Goal: Information Seeking & Learning: Learn about a topic

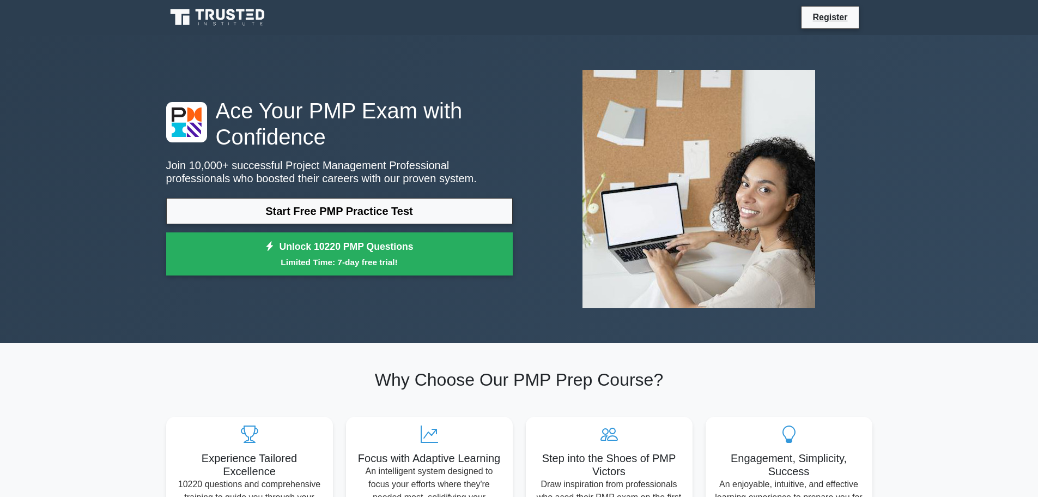
click at [293, 197] on div "Ace Your PMP Exam with Confidence Join 10,000+ successful Project Management Pr…" at bounding box center [340, 190] width 360 height 184
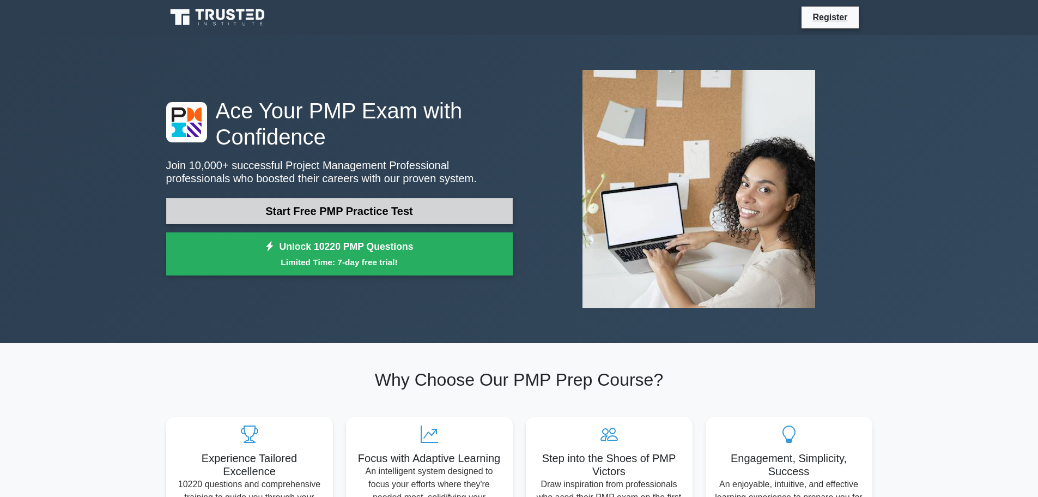
click at [295, 209] on link "Start Free PMP Practice Test" at bounding box center [339, 211] width 347 height 26
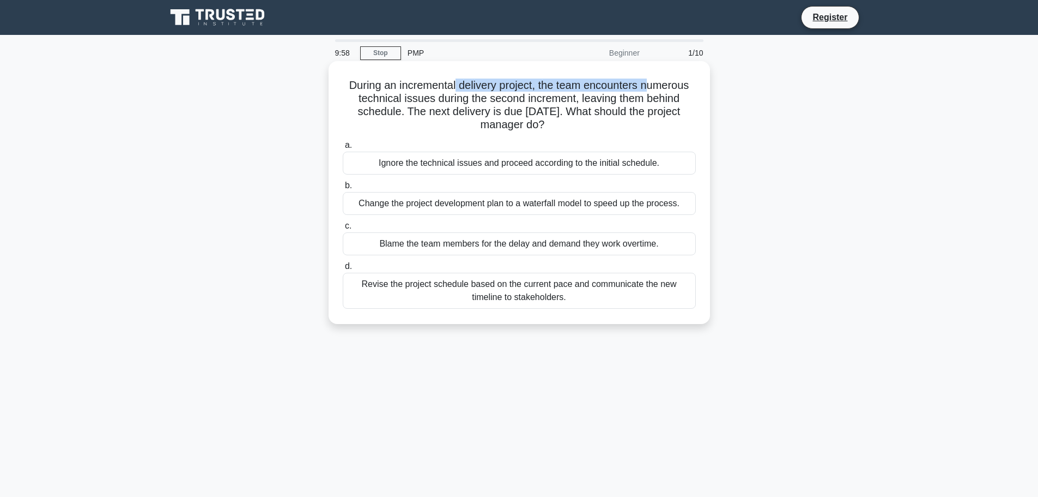
drag, startPoint x: 468, startPoint y: 77, endPoint x: 648, endPoint y: 81, distance: 180.5
click at [648, 81] on div "During an incremental delivery project, the team encounters numerous technical …" at bounding box center [519, 192] width 373 height 254
click at [648, 81] on h5 "During an incremental delivery project, the team encounters numerous technical …" at bounding box center [519, 104] width 355 height 53
drag, startPoint x: 400, startPoint y: 98, endPoint x: 525, endPoint y: 99, distance: 125.9
click at [525, 99] on h5 "During an incremental delivery project, the team encounters numerous technical …" at bounding box center [519, 104] width 355 height 53
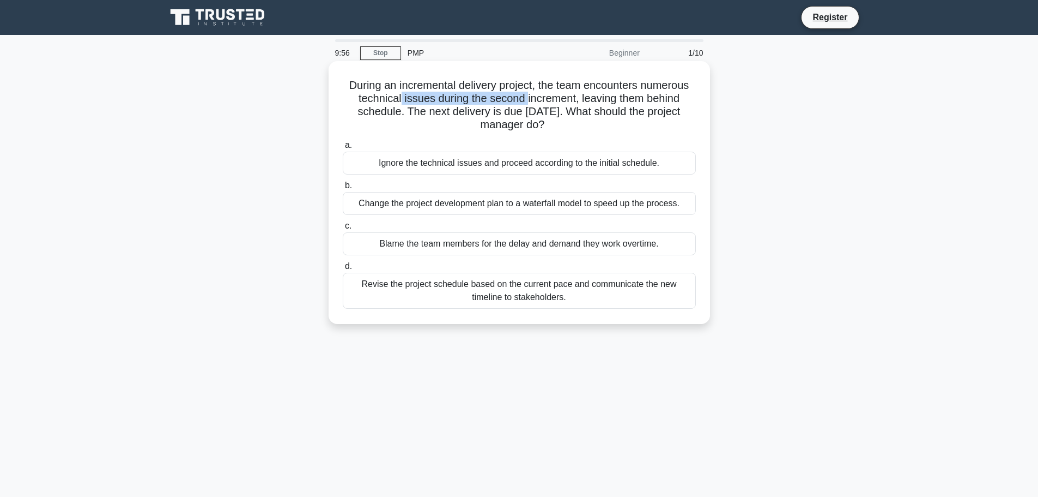
click at [525, 99] on h5 "During an incremental delivery project, the team encounters numerous technical …" at bounding box center [519, 104] width 355 height 53
click at [562, 289] on div "Revise the project schedule based on the current pace and communicate the new t…" at bounding box center [519, 291] width 353 height 36
click at [343, 270] on input "d. Revise the project schedule based on the current pace and communicate the ne…" at bounding box center [343, 266] width 0 height 7
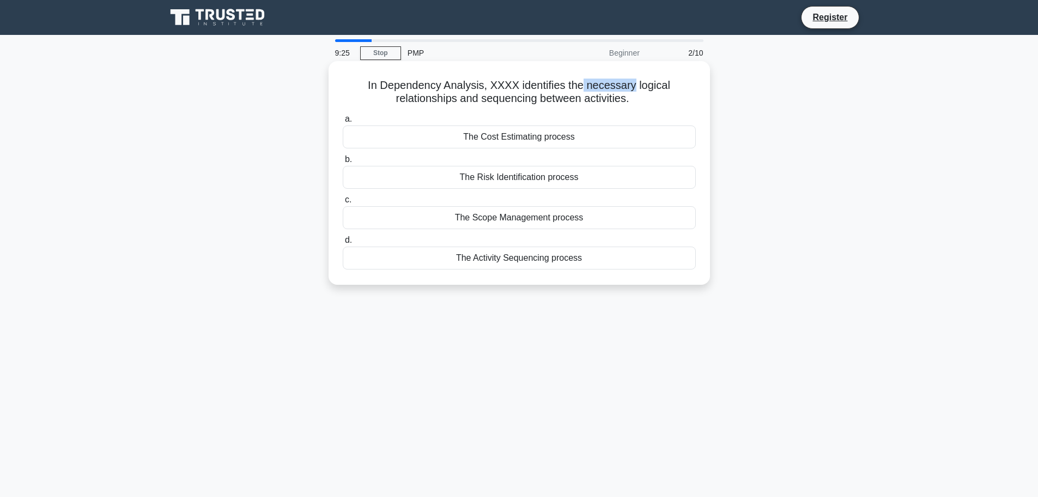
drag, startPoint x: 583, startPoint y: 87, endPoint x: 633, endPoint y: 84, distance: 50.2
click at [633, 84] on h5 "In Dependency Analysis, XXXX identifies the necessary logical relationships and…" at bounding box center [519, 91] width 355 height 27
click at [477, 265] on div "The Activity Sequencing process" at bounding box center [519, 257] width 353 height 23
click at [343, 244] on input "d. The Activity Sequencing process" at bounding box center [343, 240] width 0 height 7
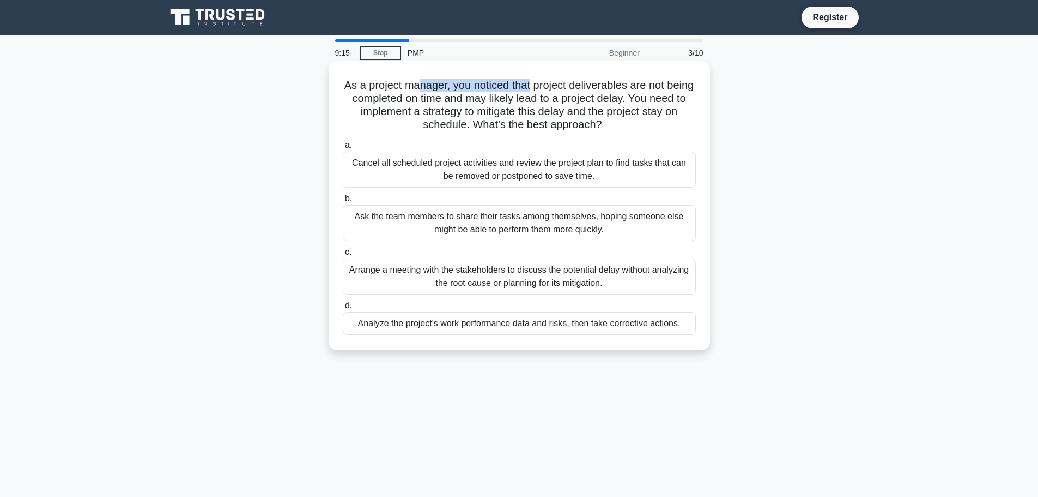
drag, startPoint x: 434, startPoint y: 75, endPoint x: 546, endPoint y: 92, distance: 112.5
click at [546, 92] on div "As a project manager, you noticed that project deliverables are not being compl…" at bounding box center [519, 205] width 373 height 280
click at [546, 92] on h5 "As a project manager, you noticed that project deliverables are not being compl…" at bounding box center [519, 104] width 355 height 53
click at [646, 327] on div "Analyze the project's work performance data and risks, then take corrective act…" at bounding box center [519, 323] width 353 height 23
click at [343, 309] on input "d. Analyze the project's work performance data and risks, then take corrective …" at bounding box center [343, 305] width 0 height 7
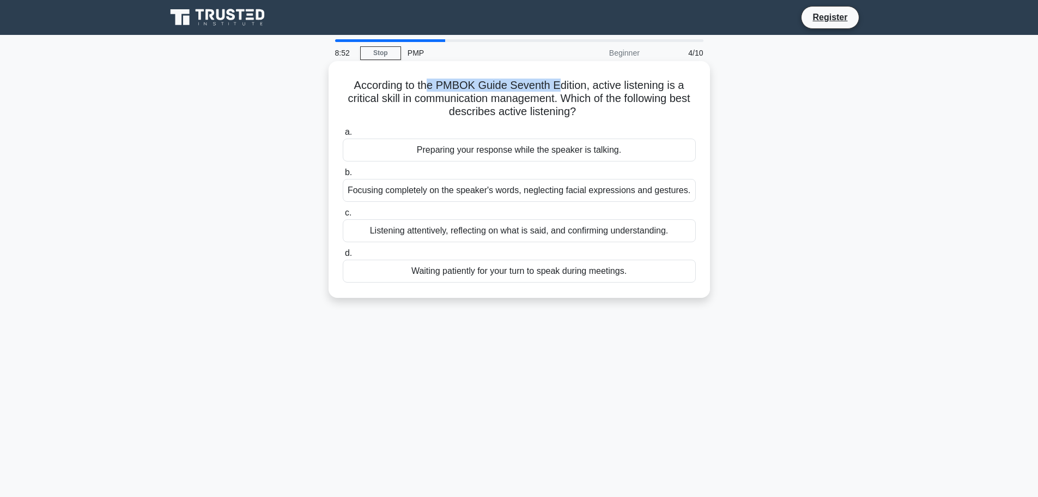
drag, startPoint x: 466, startPoint y: 82, endPoint x: 557, endPoint y: 88, distance: 91.8
click at [557, 88] on h5 "According to the PMBOK Guide Seventh Edition, active listening is a critical sk…" at bounding box center [519, 98] width 355 height 40
drag, startPoint x: 391, startPoint y: 102, endPoint x: 539, endPoint y: 104, distance: 147.7
click at [539, 104] on h5 "According to the PMBOK Guide Seventh Edition, active listening is a critical sk…" at bounding box center [519, 98] width 355 height 40
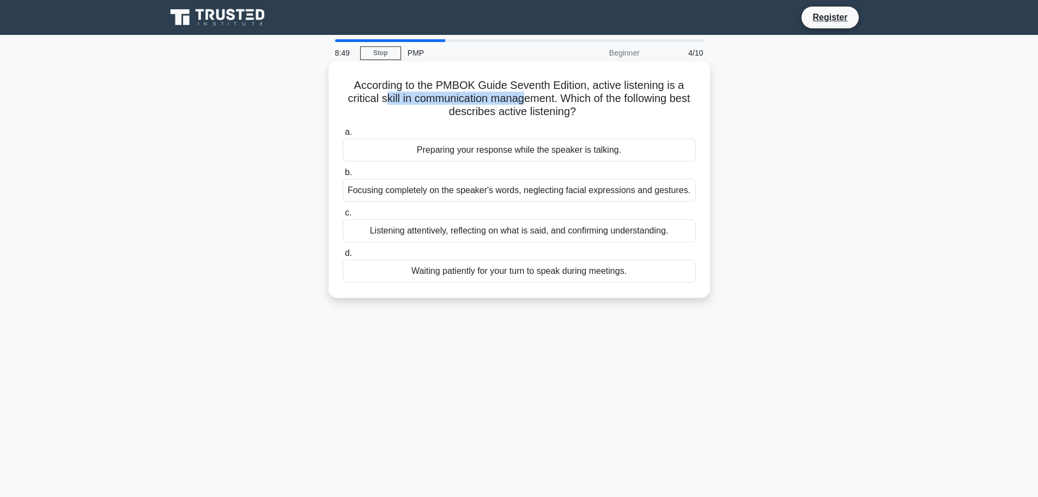
click at [539, 104] on h5 "According to the PMBOK Guide Seventh Edition, active listening is a critical sk…" at bounding box center [519, 98] width 355 height 40
drag, startPoint x: 571, startPoint y: 100, endPoint x: 651, endPoint y: 112, distance: 81.6
click at [651, 112] on h5 "According to the PMBOK Guide Seventh Edition, active listening is a critical sk…" at bounding box center [519, 98] width 355 height 40
click at [661, 229] on div "Listening attentively, reflecting on what is said, and confirming understanding." at bounding box center [519, 230] width 353 height 23
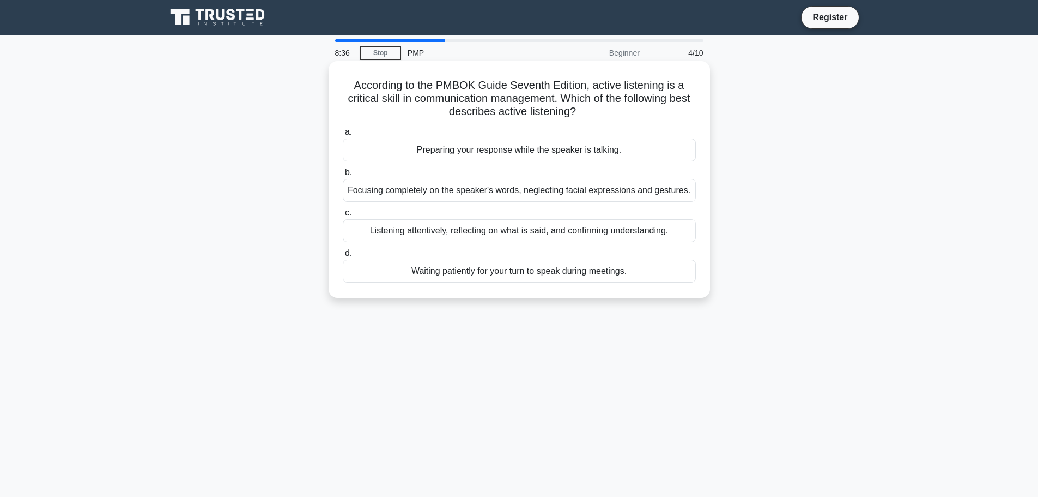
click at [343, 216] on input "c. Listening attentively, reflecting on what is said, and confirming understand…" at bounding box center [343, 212] width 0 height 7
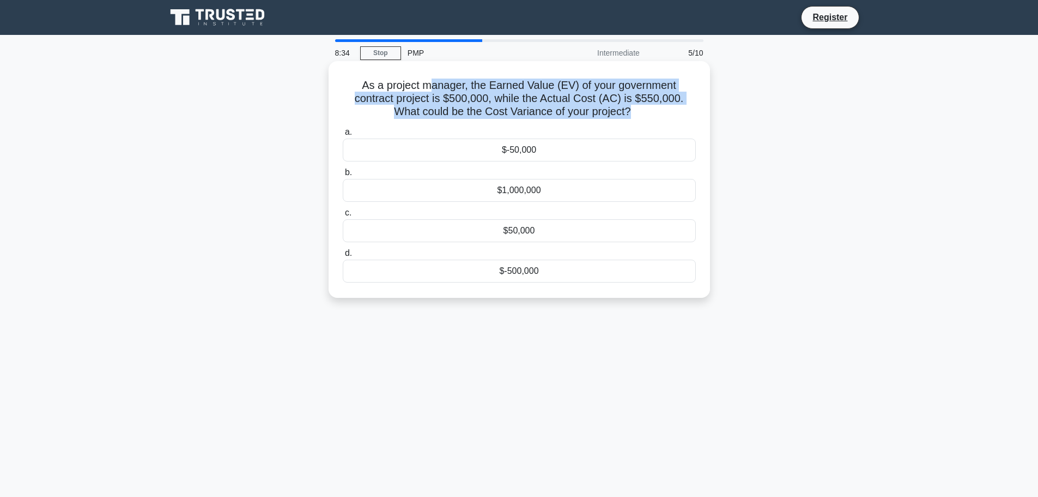
drag, startPoint x: 452, startPoint y: 87, endPoint x: 630, endPoint y: 106, distance: 178.7
click at [630, 106] on h5 "As a project manager, the Earned Value (EV) of your government contract project…" at bounding box center [519, 98] width 355 height 40
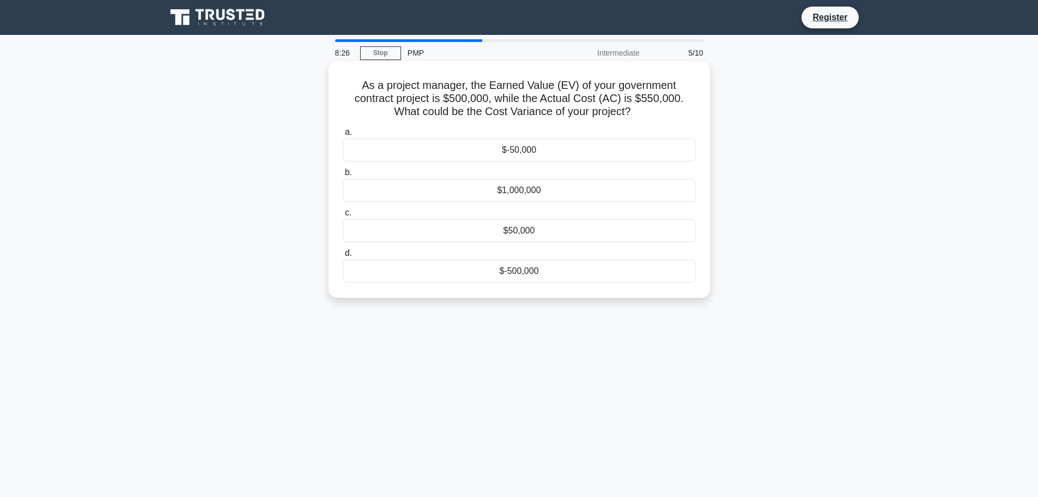
click at [494, 155] on div "$-50,000" at bounding box center [519, 149] width 353 height 23
click at [343, 136] on input "a. $-50,000" at bounding box center [343, 132] width 0 height 7
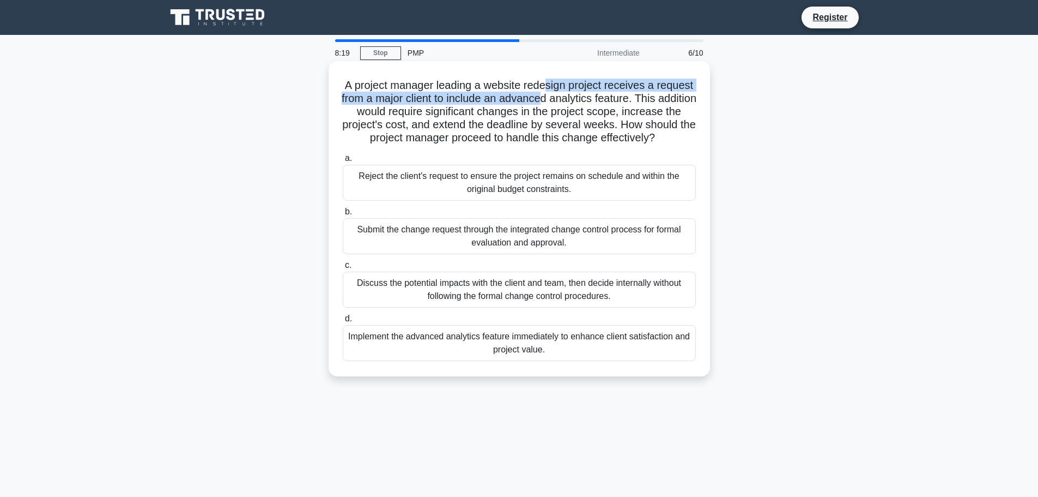
drag, startPoint x: 569, startPoint y: 87, endPoint x: 595, endPoint y: 101, distance: 30.0
click at [595, 101] on h5 "A project manager leading a website redesign project receives a request from a …" at bounding box center [519, 111] width 355 height 67
click at [597, 99] on h5 "A project manager leading a website redesign project receives a request from a …" at bounding box center [519, 111] width 355 height 67
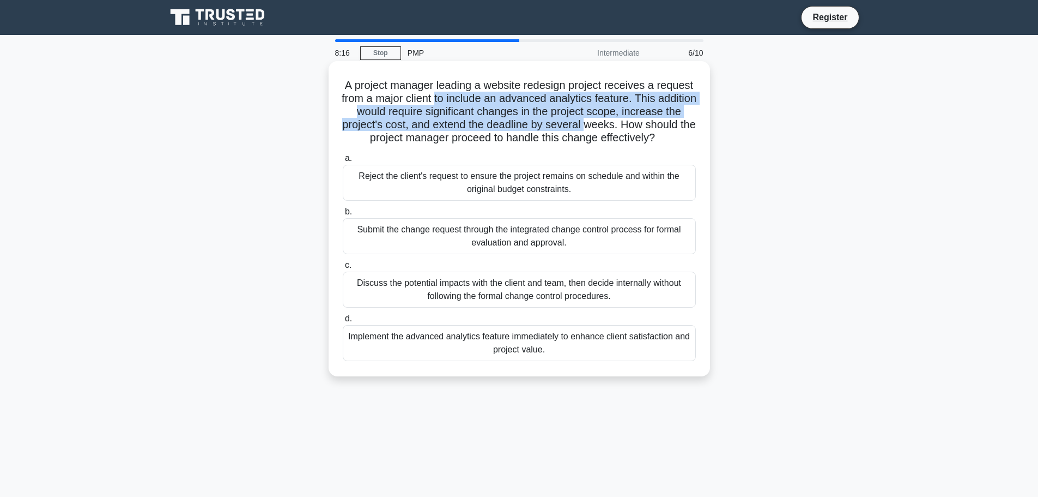
drag, startPoint x: 489, startPoint y: 104, endPoint x: 656, endPoint y: 120, distance: 167.7
click at [656, 120] on h5 "A project manager leading a website redesign project receives a request from a …" at bounding box center [519, 111] width 355 height 67
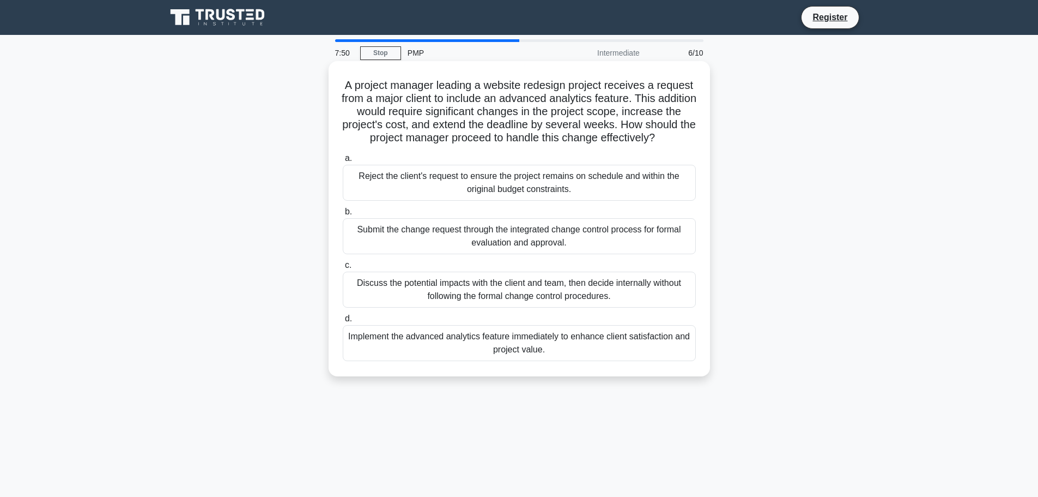
click at [602, 244] on div "Submit the change request through the integrated change control process for for…" at bounding box center [519, 236] width 353 height 36
click at [343, 215] on input "b. Submit the change request through the integrated change control process for …" at bounding box center [343, 211] width 0 height 7
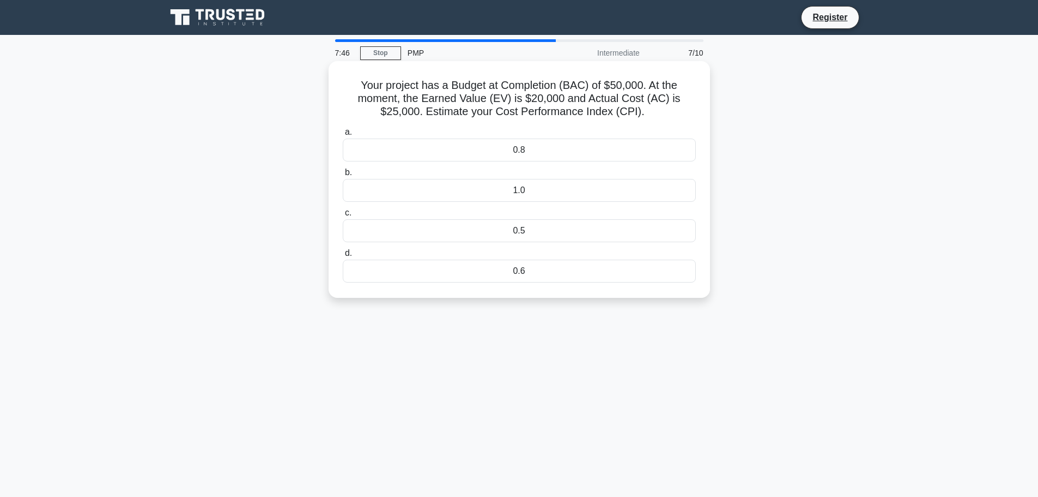
drag, startPoint x: 527, startPoint y: 102, endPoint x: 657, endPoint y: 105, distance: 129.8
click at [657, 105] on h5 "Your project has a Budget at Completion (BAC) of $50,000. At the moment, the Ea…" at bounding box center [519, 98] width 355 height 40
click at [621, 135] on label "a. 0.8" at bounding box center [519, 143] width 353 height 36
click at [343, 135] on input "a. 0.8" at bounding box center [343, 132] width 0 height 7
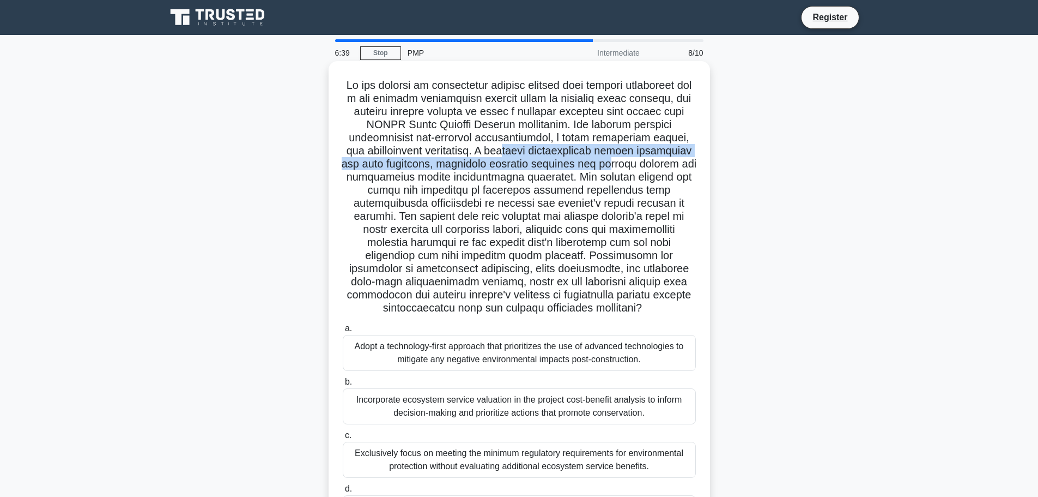
drag, startPoint x: 545, startPoint y: 156, endPoint x: 667, endPoint y: 163, distance: 121.8
click at [667, 163] on h5 ".spinner_0XTQ{transform-origin:center;animation:spinner_y6GP .75s linear infini…" at bounding box center [519, 196] width 355 height 237
click at [622, 165] on h5 ".spinner_0XTQ{transform-origin:center;animation:spinner_y6GP .75s linear infini…" at bounding box center [519, 196] width 355 height 237
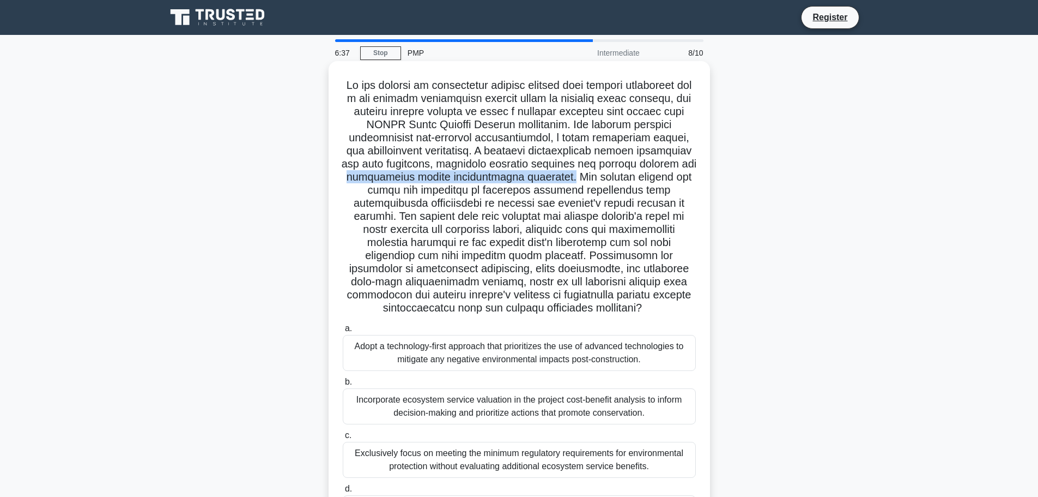
drag, startPoint x: 412, startPoint y: 177, endPoint x: 624, endPoint y: 183, distance: 212.7
click at [624, 183] on h5 ".spinner_0XTQ{transform-origin:center;animation:spinner_y6GP .75s linear infini…" at bounding box center [519, 196] width 355 height 237
drag, startPoint x: 648, startPoint y: 180, endPoint x: 680, endPoint y: 305, distance: 128.9
click at [680, 305] on h5 ".spinner_0XTQ{transform-origin:center;animation:spinner_y6GP .75s linear infini…" at bounding box center [519, 196] width 355 height 237
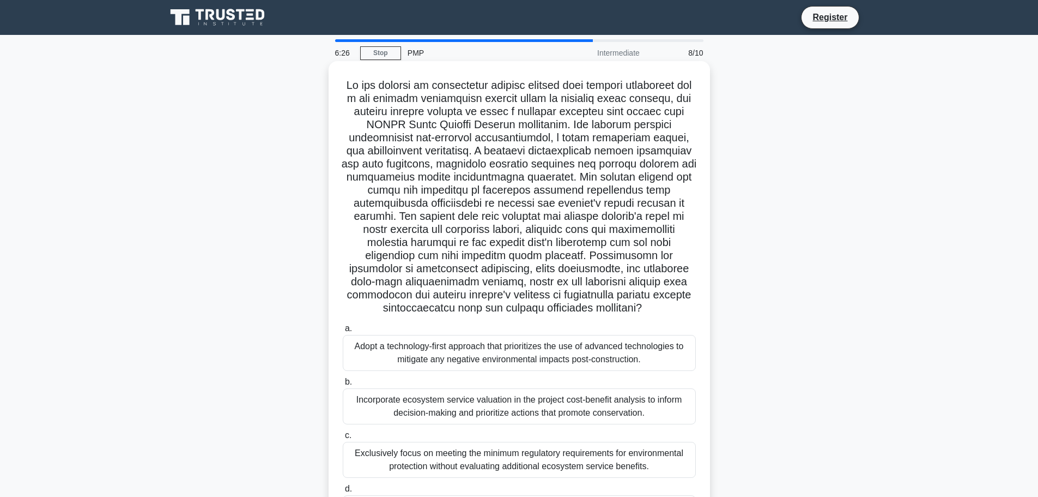
scroll to position [55, 0]
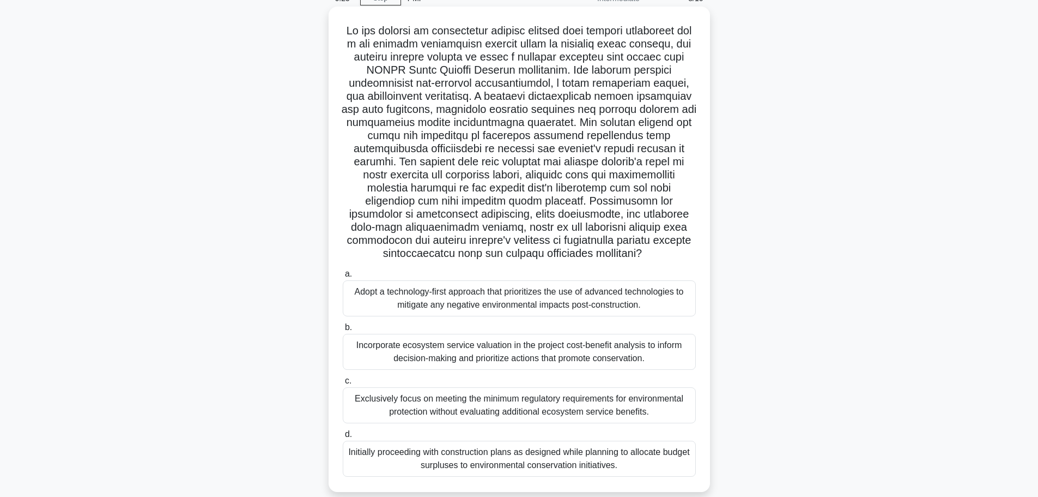
click at [650, 231] on h5 ".spinner_0XTQ{transform-origin:center;animation:spinner_y6GP .75s linear infini…" at bounding box center [519, 142] width 355 height 237
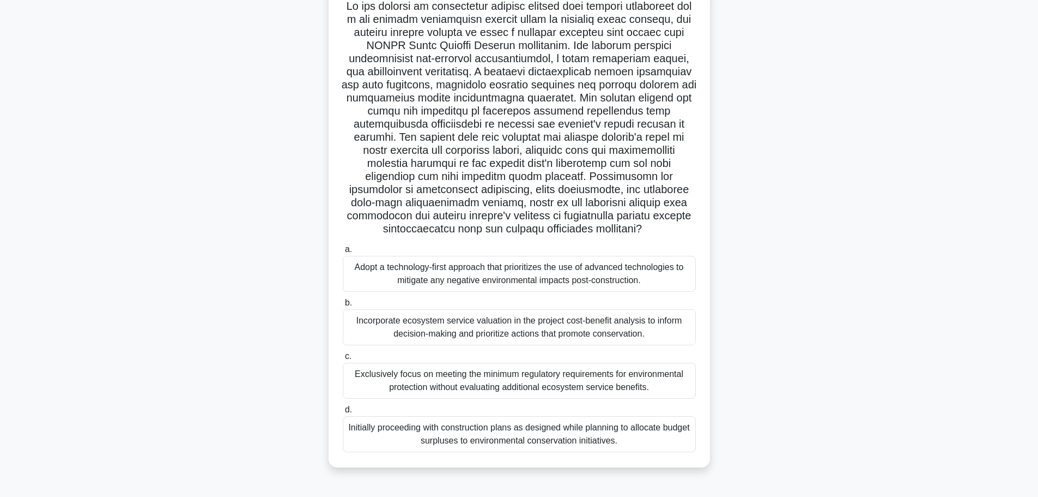
scroll to position [92, 0]
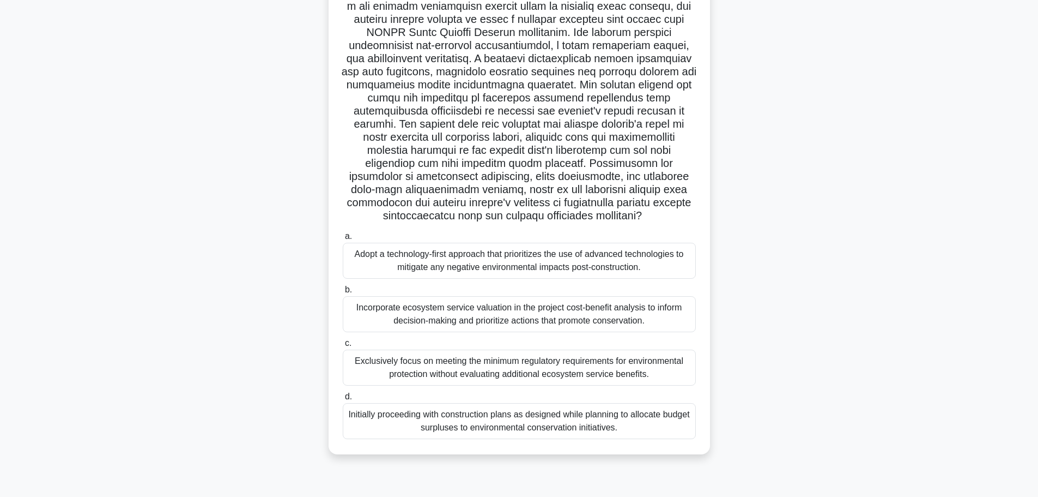
click at [632, 247] on div "Adopt a technology-first approach that prioritizes the use of advanced technolo…" at bounding box center [519, 261] width 353 height 36
click at [343, 240] on input "a. Adopt a technology-first approach that prioritizes the use of advanced techn…" at bounding box center [343, 236] width 0 height 7
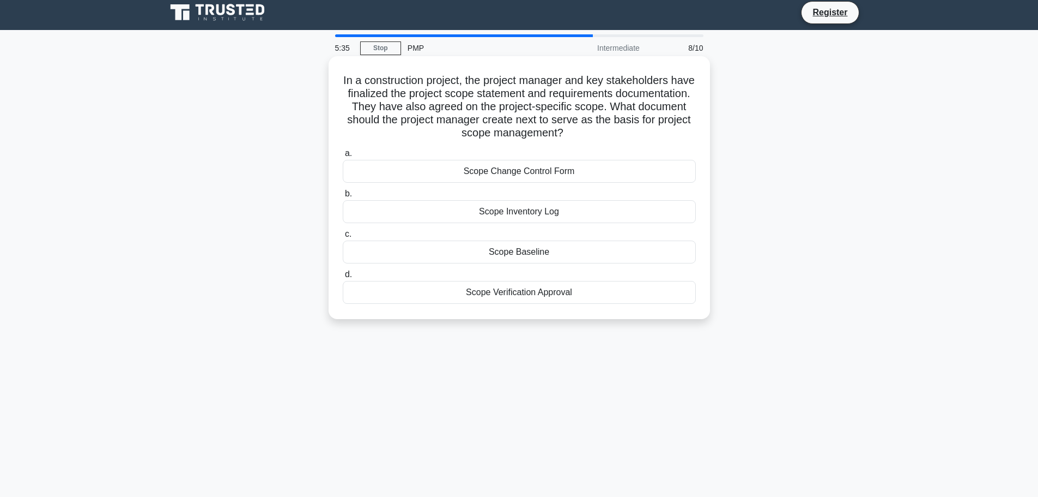
scroll to position [0, 0]
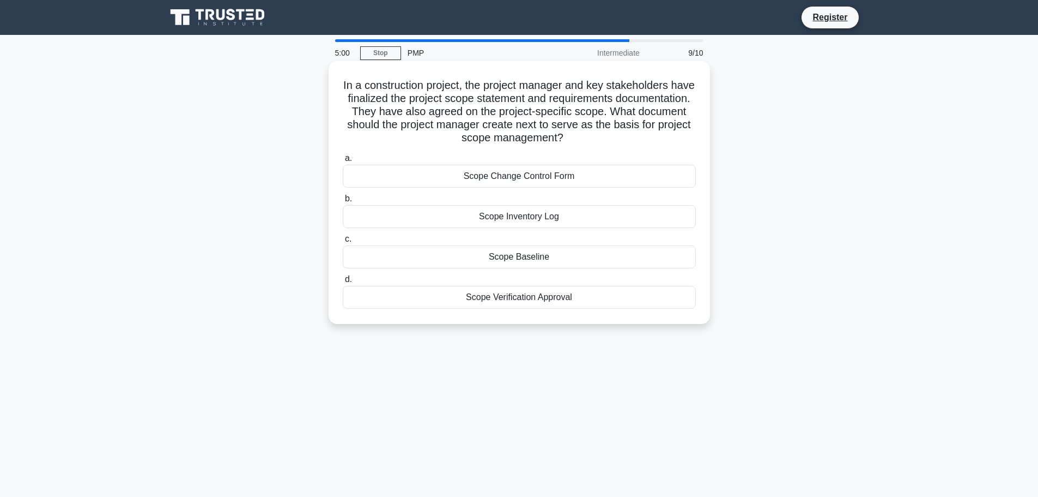
click at [577, 303] on div "Scope Verification Approval" at bounding box center [519, 297] width 353 height 23
click at [343, 283] on input "d. Scope Verification Approval" at bounding box center [343, 279] width 0 height 7
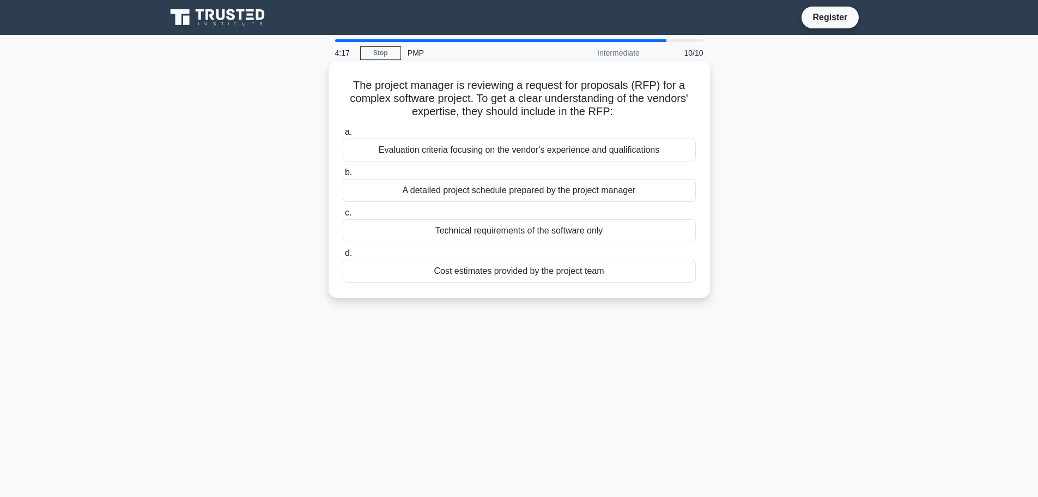
click at [513, 164] on div "a. Evaluation criteria focusing on the vendor's experience and qualifications b…" at bounding box center [519, 203] width 366 height 161
click at [513, 156] on div "Evaluation criteria focusing on the vendor's experience and qualifications" at bounding box center [519, 149] width 353 height 23
click at [343, 136] on input "a. Evaluation criteria focusing on the vendor's experience and qualifications" at bounding box center [343, 132] width 0 height 7
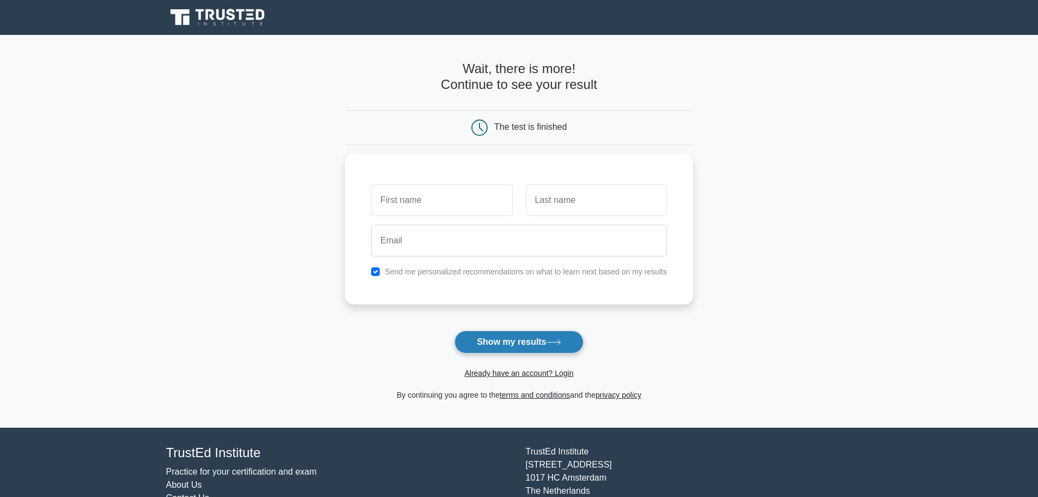
click at [519, 348] on button "Show my results" at bounding box center [519, 341] width 129 height 23
type input "adas"
click at [552, 197] on input "text" at bounding box center [596, 198] width 141 height 32
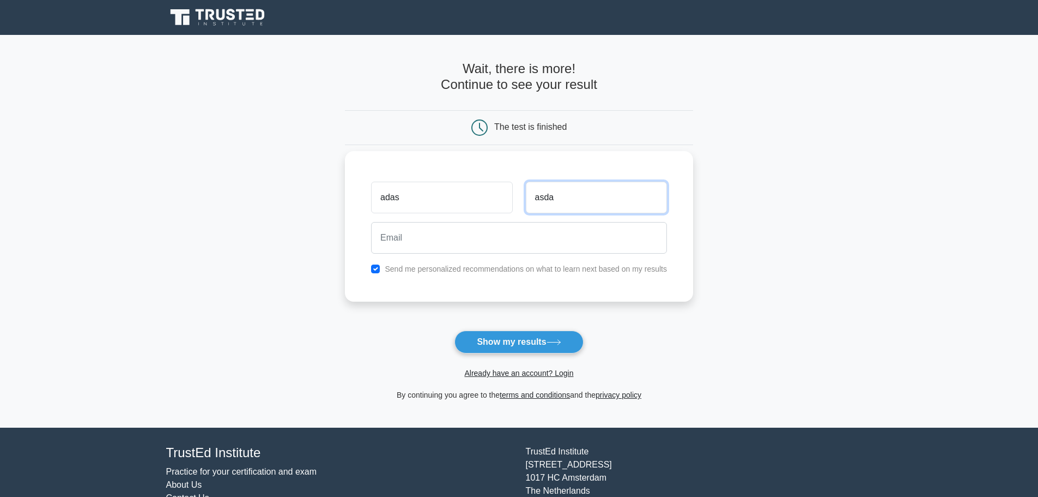
type input "asda"
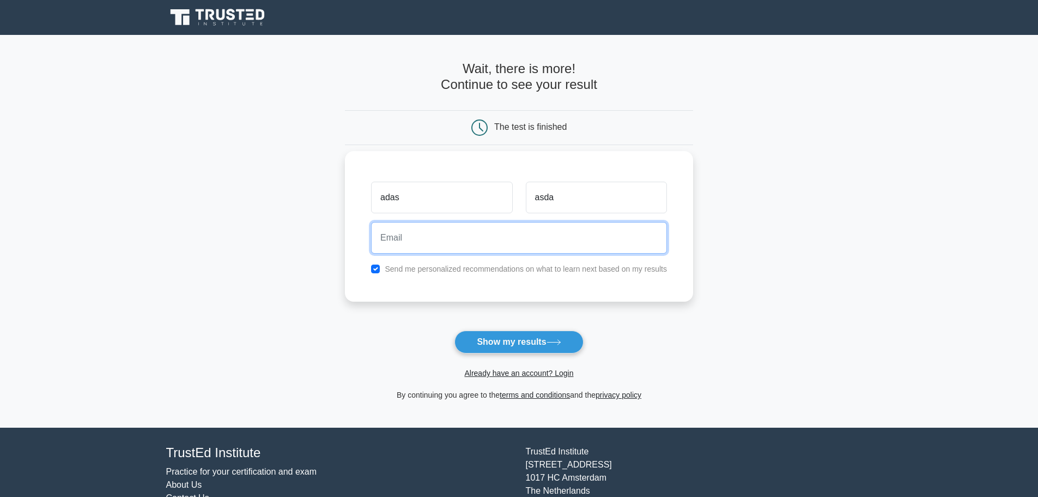
click at [540, 237] on input "email" at bounding box center [519, 238] width 296 height 32
type input "asdasd@sda.com"
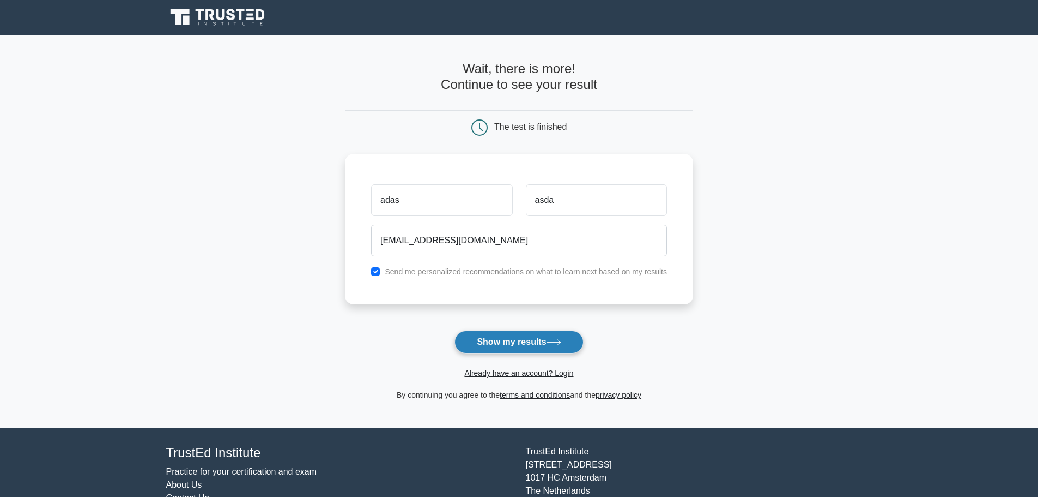
click at [537, 331] on button "Show my results" at bounding box center [519, 341] width 129 height 23
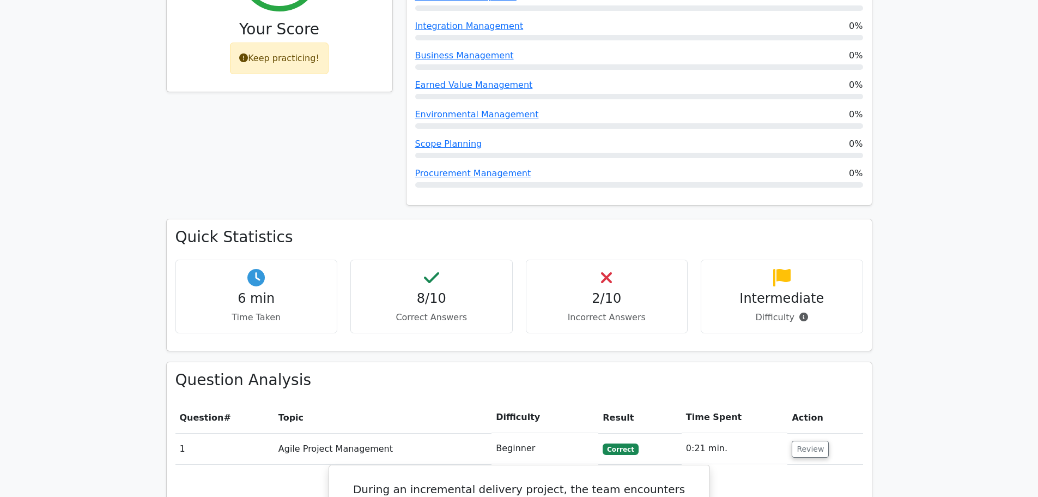
scroll to position [654, 0]
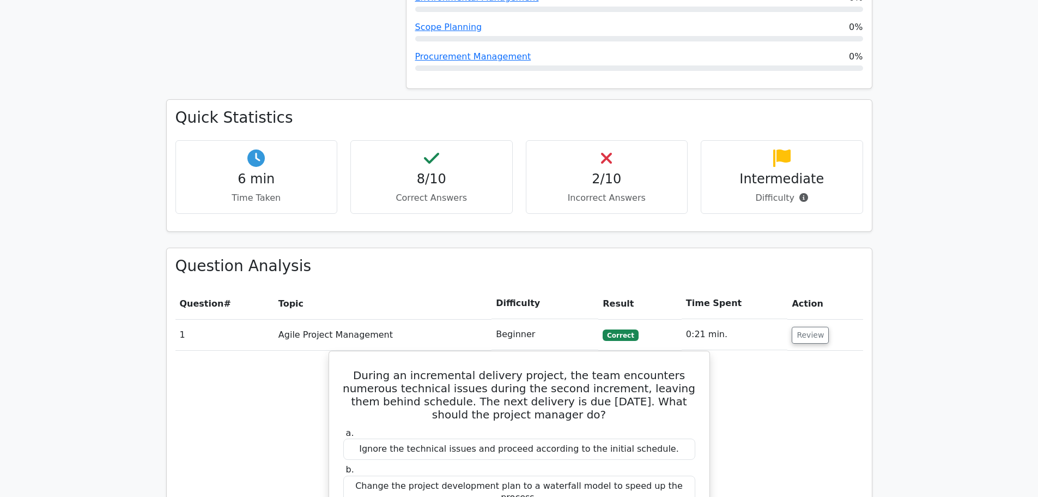
click at [609, 191] on p "Incorrect Answers" at bounding box center [607, 197] width 144 height 13
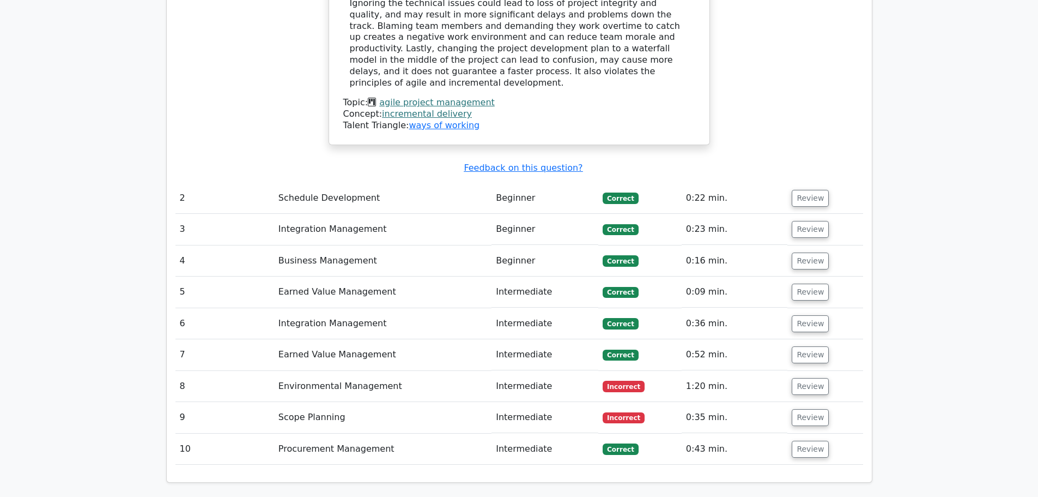
scroll to position [1417, 0]
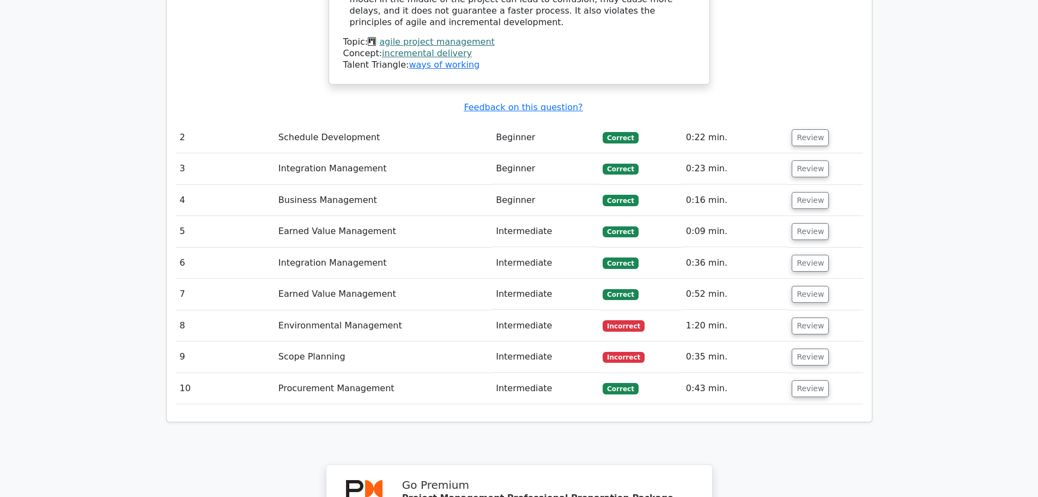
click at [642, 341] on td "Incorrect" at bounding box center [640, 356] width 83 height 31
click at [808, 348] on button "Review" at bounding box center [810, 356] width 37 height 17
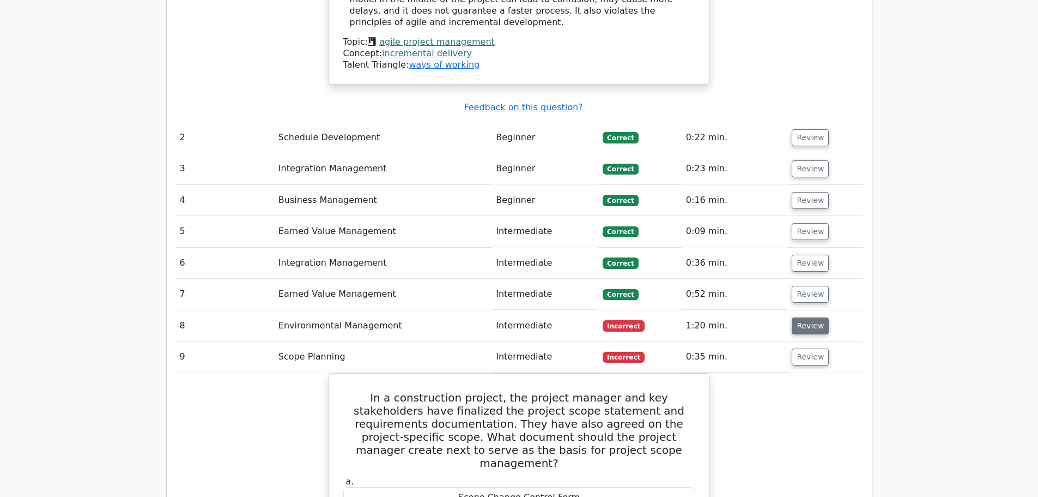
click at [808, 317] on button "Review" at bounding box center [810, 325] width 37 height 17
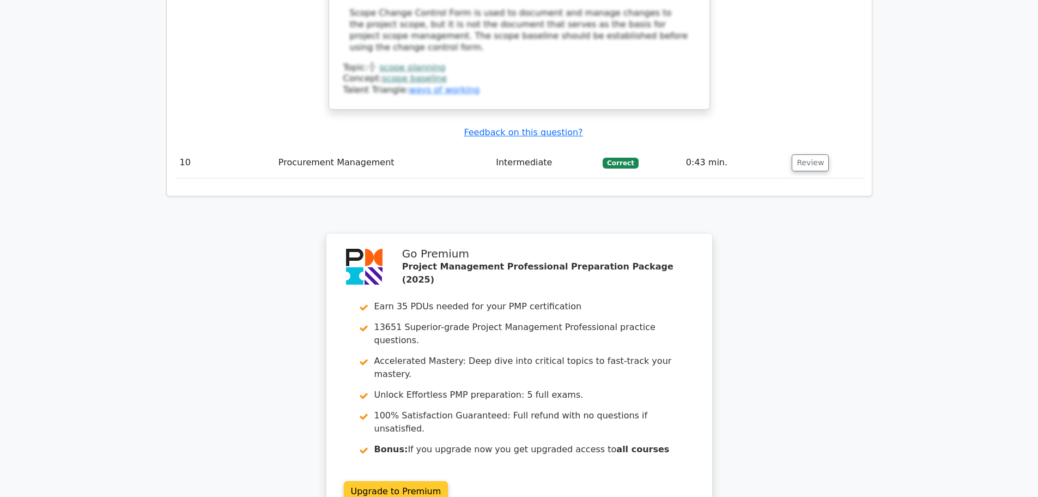
scroll to position [3178, 0]
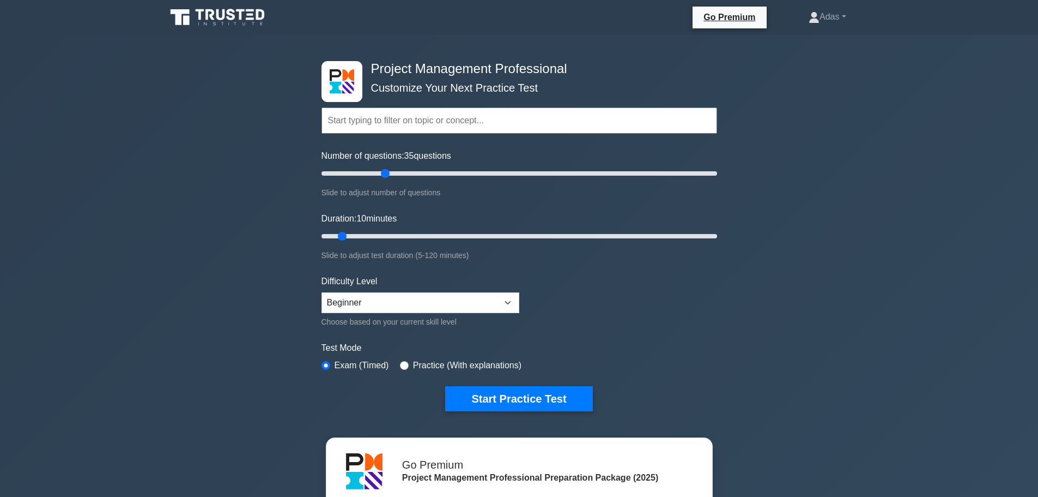
drag, startPoint x: 334, startPoint y: 172, endPoint x: 383, endPoint y: 183, distance: 49.7
type input "35"
click at [383, 180] on input "Number of questions: 35 questions" at bounding box center [520, 173] width 396 height 13
drag, startPoint x: 346, startPoint y: 241, endPoint x: 414, endPoint y: 244, distance: 67.6
type input "30"
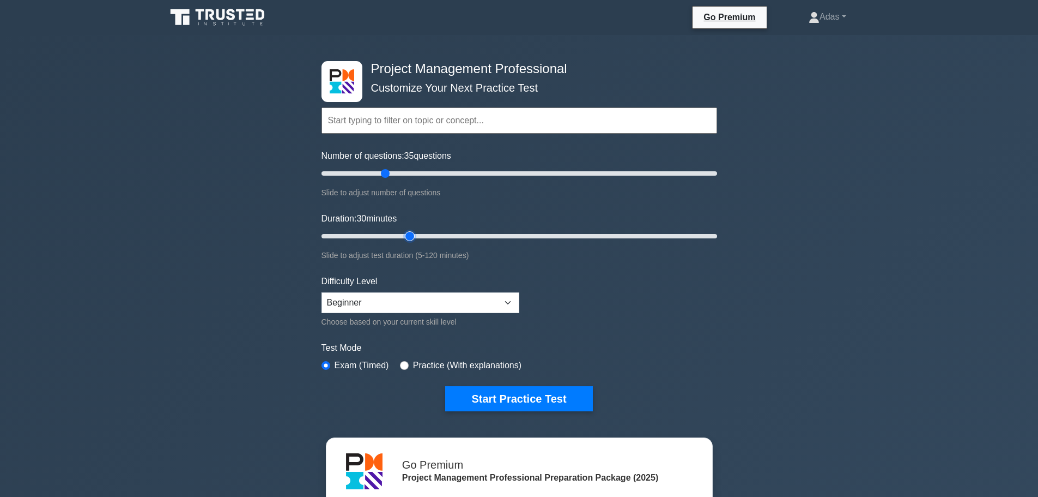
click at [418, 239] on input "Duration: 30 minutes" at bounding box center [520, 235] width 396 height 13
click at [388, 293] on select "Beginner Intermediate Expert" at bounding box center [421, 302] width 198 height 21
select select "intermediate"
click at [322, 292] on select "Beginner Intermediate Expert" at bounding box center [421, 302] width 198 height 21
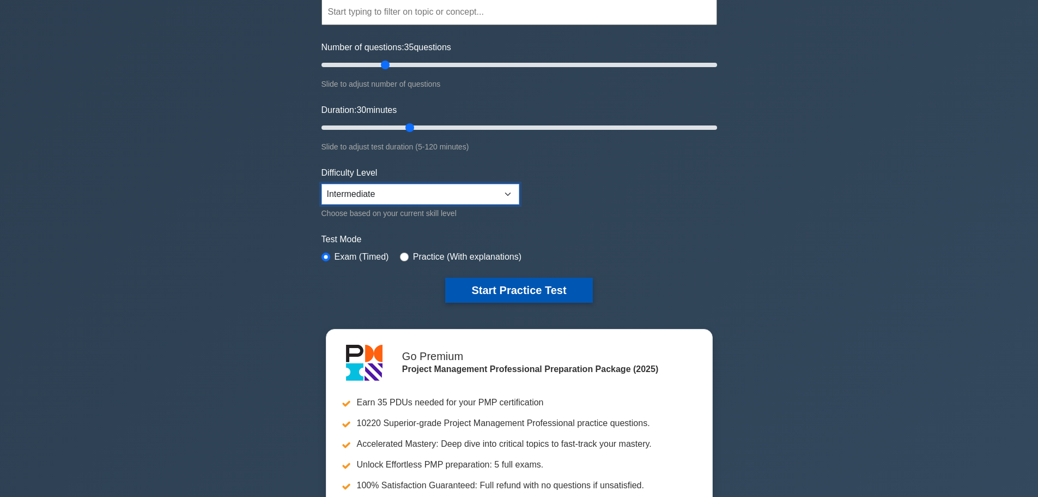
scroll to position [109, 0]
click at [506, 291] on button "Start Practice Test" at bounding box center [518, 289] width 147 height 25
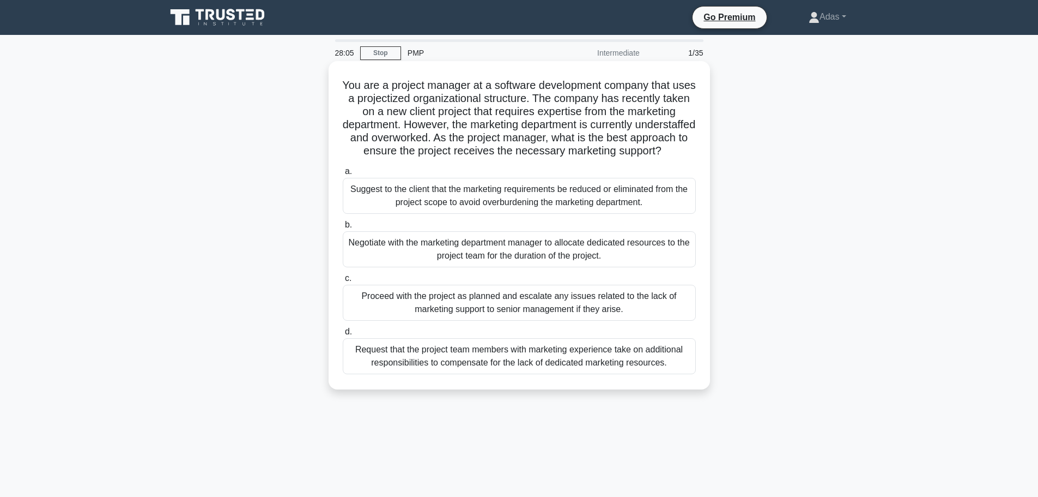
click at [542, 256] on div "Negotiate with the marketing department manager to allocate dedicated resources…" at bounding box center [519, 249] width 353 height 36
click at [343, 228] on input "b. Negotiate with the marketing department manager to allocate dedicated resour…" at bounding box center [343, 224] width 0 height 7
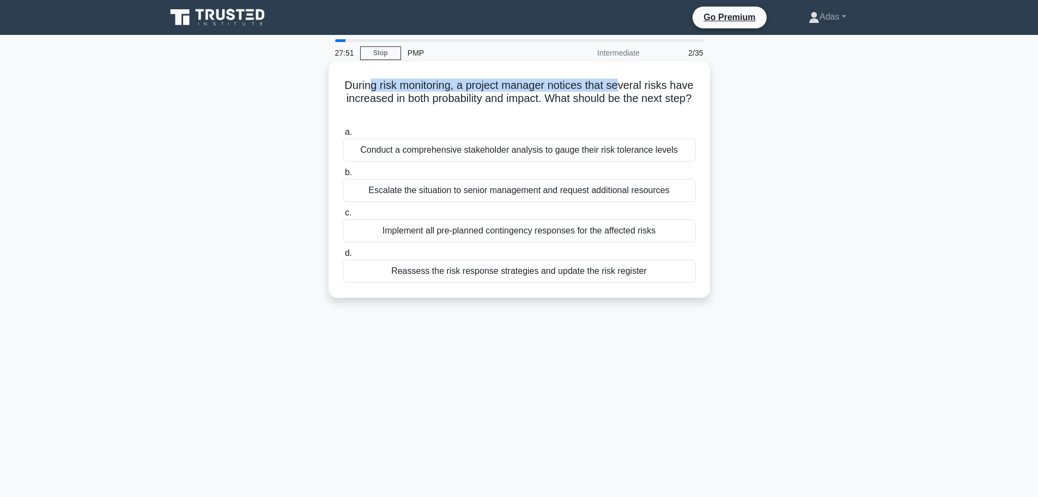
drag, startPoint x: 379, startPoint y: 79, endPoint x: 639, endPoint y: 90, distance: 260.3
click at [639, 90] on h5 "During risk monitoring, a project manager notices that several risks have incre…" at bounding box center [519, 98] width 355 height 40
drag, startPoint x: 449, startPoint y: 97, endPoint x: 559, endPoint y: 94, distance: 109.6
click at [559, 94] on h5 "During risk monitoring, a project manager notices that several risks have incre…" at bounding box center [519, 98] width 355 height 40
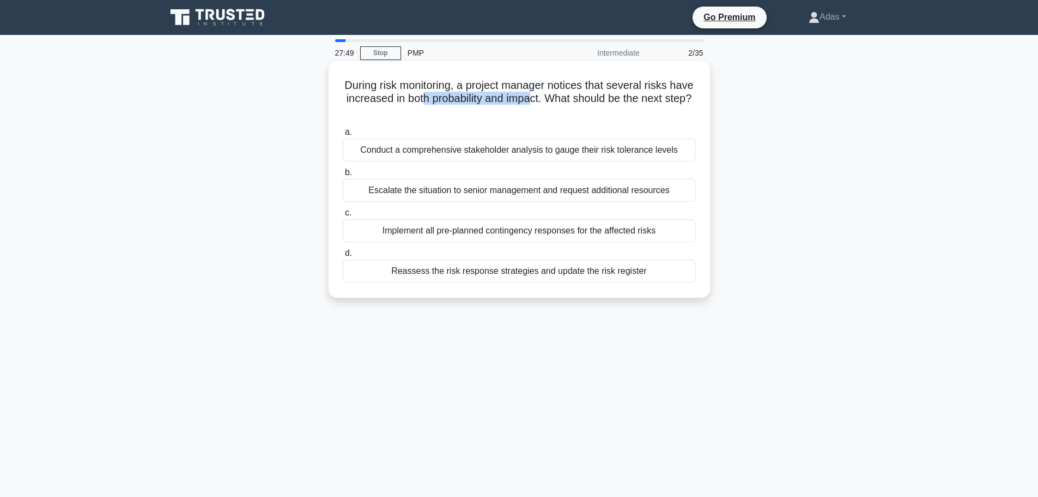
click at [559, 94] on h5 "During risk monitoring, a project manager notices that several risks have incre…" at bounding box center [519, 98] width 355 height 40
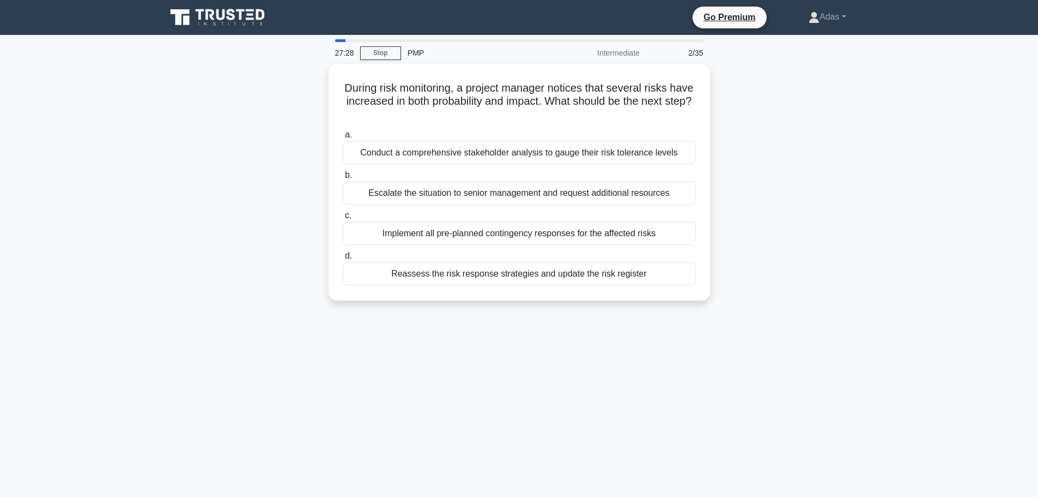
drag, startPoint x: 608, startPoint y: 263, endPoint x: 776, endPoint y: 238, distance: 170.4
click at [776, 238] on div "During risk monitoring, a project manager notices that several risks have incre…" at bounding box center [520, 189] width 720 height 250
click at [778, 237] on div "During risk monitoring, a project manager notices that several risks have incre…" at bounding box center [520, 189] width 720 height 250
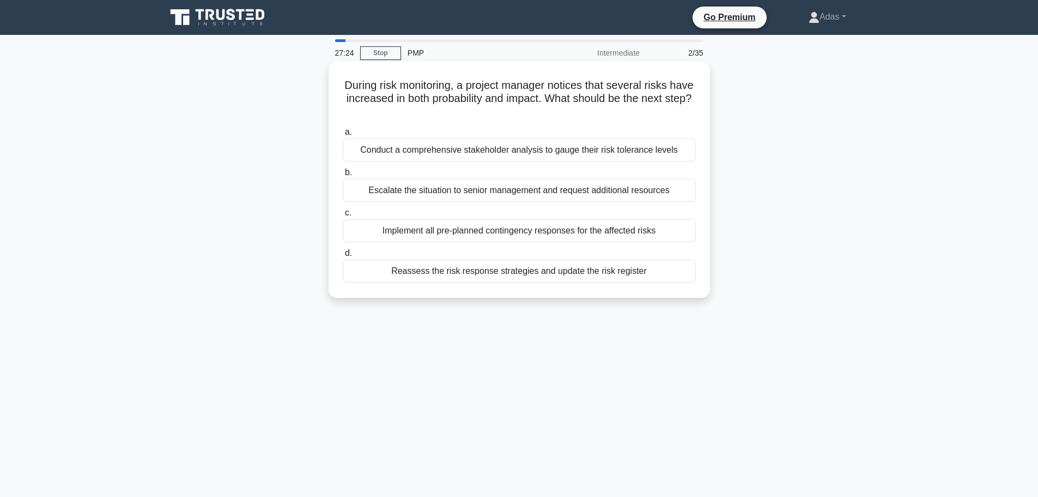
click at [559, 264] on div "Reassess the risk response strategies and update the risk register" at bounding box center [519, 270] width 353 height 23
click at [343, 257] on input "d. Reassess the risk response strategies and update the risk register" at bounding box center [343, 253] width 0 height 7
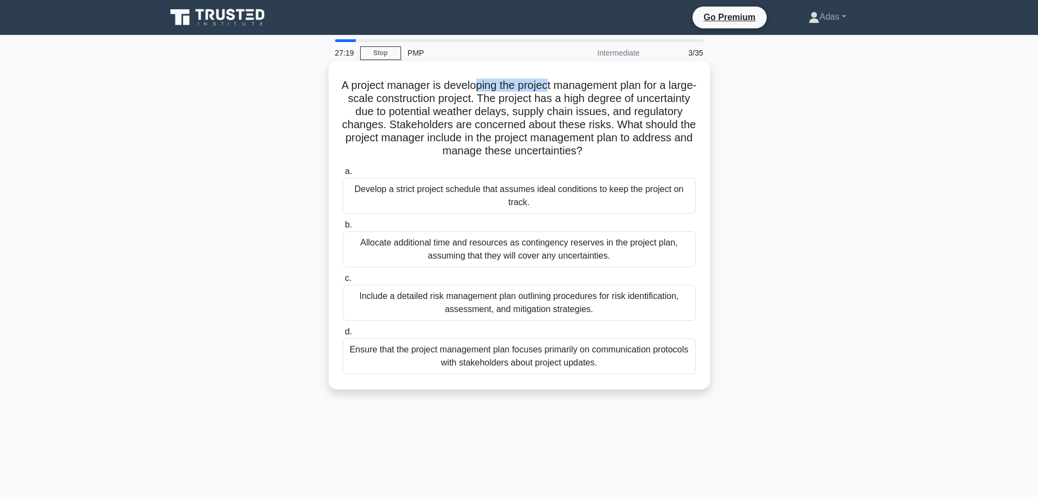
drag, startPoint x: 491, startPoint y: 82, endPoint x: 564, endPoint y: 82, distance: 73.0
click at [564, 82] on h5 "A project manager is developing the project management plan for a large-scale c…" at bounding box center [519, 118] width 355 height 80
drag, startPoint x: 521, startPoint y: 80, endPoint x: 629, endPoint y: 84, distance: 108.6
click at [629, 84] on h5 "A project manager is developing the project management plan for a large-scale c…" at bounding box center [519, 118] width 355 height 80
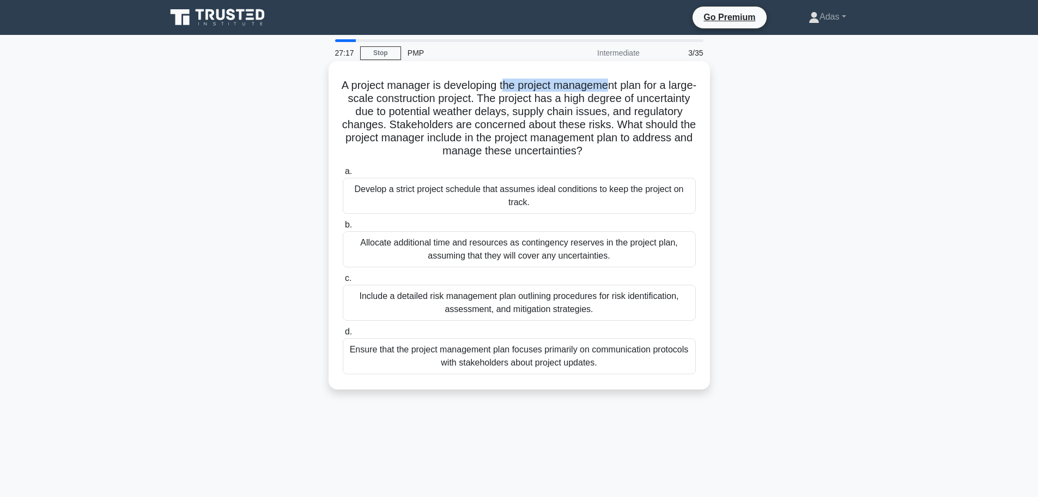
click at [629, 84] on h5 "A project manager is developing the project management plan for a large-scale c…" at bounding box center [519, 118] width 355 height 80
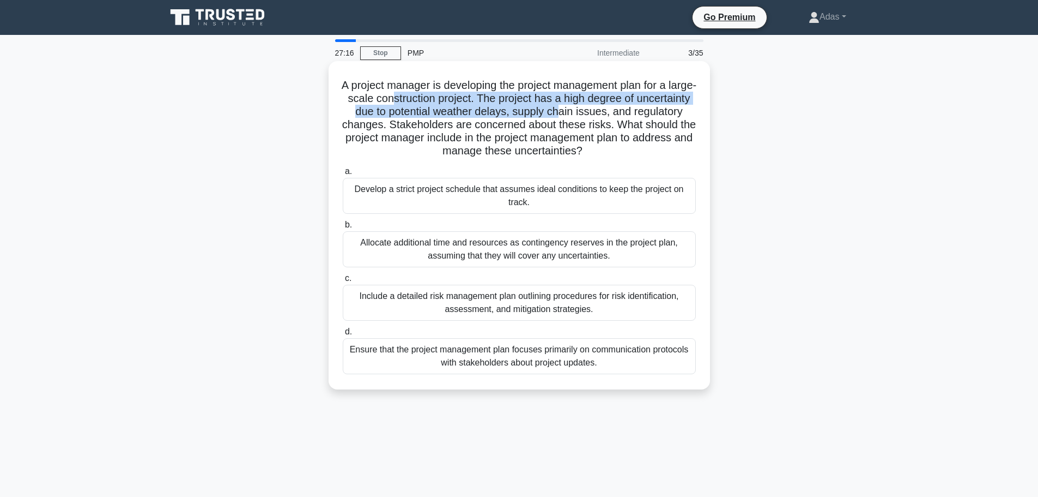
drag, startPoint x: 434, startPoint y: 101, endPoint x: 619, endPoint y: 107, distance: 184.9
click at [619, 107] on h5 "A project manager is developing the project management plan for a large-scale c…" at bounding box center [519, 118] width 355 height 80
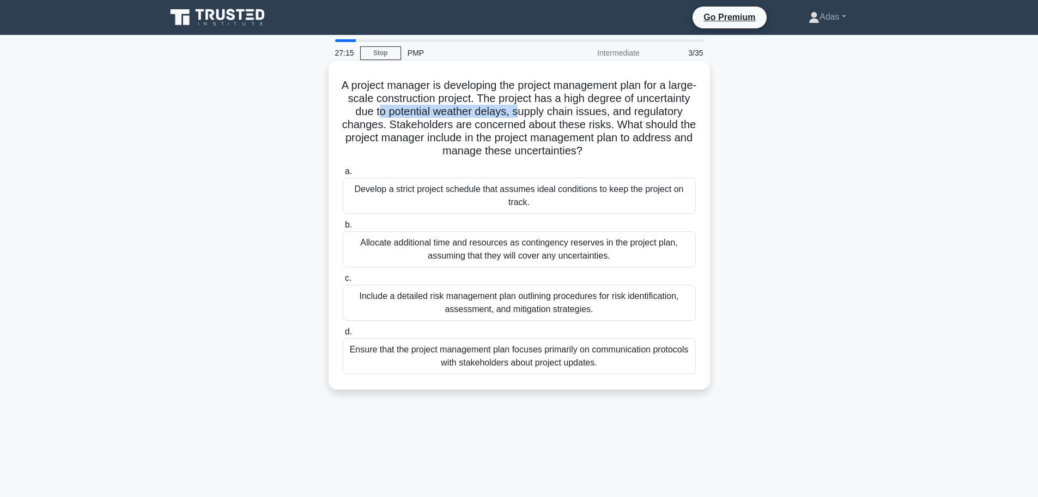
drag, startPoint x: 576, startPoint y: 107, endPoint x: 434, endPoint y: 118, distance: 142.1
click at [434, 118] on h5 "A project manager is developing the project management plan for a large-scale c…" at bounding box center [519, 118] width 355 height 80
drag, startPoint x: 369, startPoint y: 134, endPoint x: 492, endPoint y: 136, distance: 123.2
click at [492, 136] on h5 "A project manager is developing the project management plan for a large-scale c…" at bounding box center [519, 118] width 355 height 80
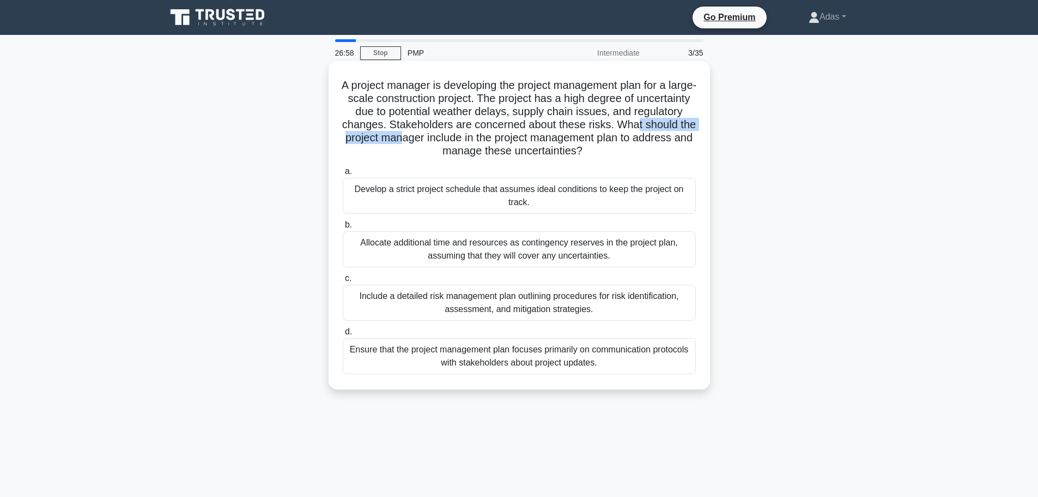
click at [492, 136] on h5 "A project manager is developing the project management plan for a large-scale c…" at bounding box center [519, 118] width 355 height 80
click at [471, 305] on div "Include a detailed risk management plan outlining procedures for risk identific…" at bounding box center [519, 303] width 353 height 36
click at [343, 282] on input "c. Include a detailed risk management plan outlining procedures for risk identi…" at bounding box center [343, 278] width 0 height 7
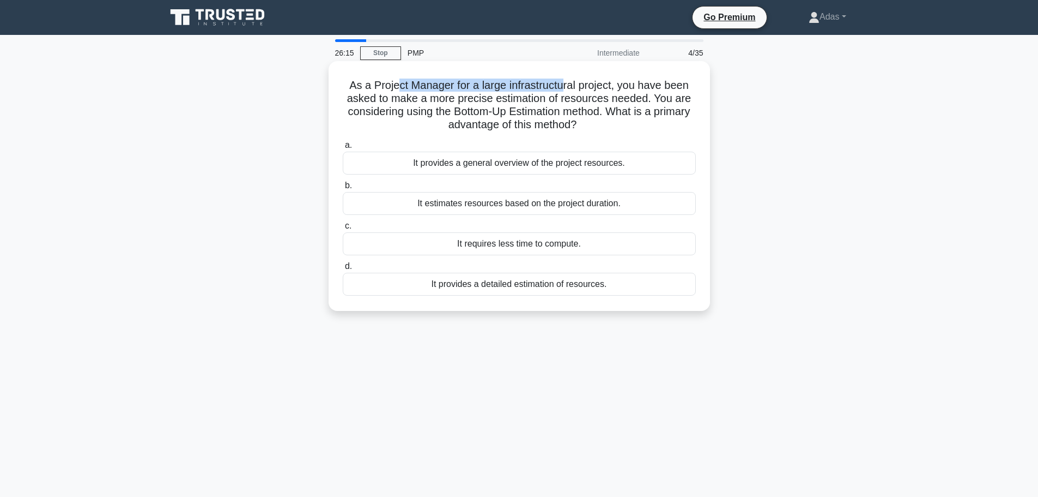
drag, startPoint x: 397, startPoint y: 92, endPoint x: 566, endPoint y: 86, distance: 169.1
click at [566, 86] on h5 "As a Project Manager for a large infrastructural project, you have been asked t…" at bounding box center [519, 104] width 355 height 53
drag, startPoint x: 533, startPoint y: 107, endPoint x: 633, endPoint y: 107, distance: 100.3
click at [633, 107] on h5 "As a Project Manager for a large infrastructural project, you have been asked t…" at bounding box center [519, 104] width 355 height 53
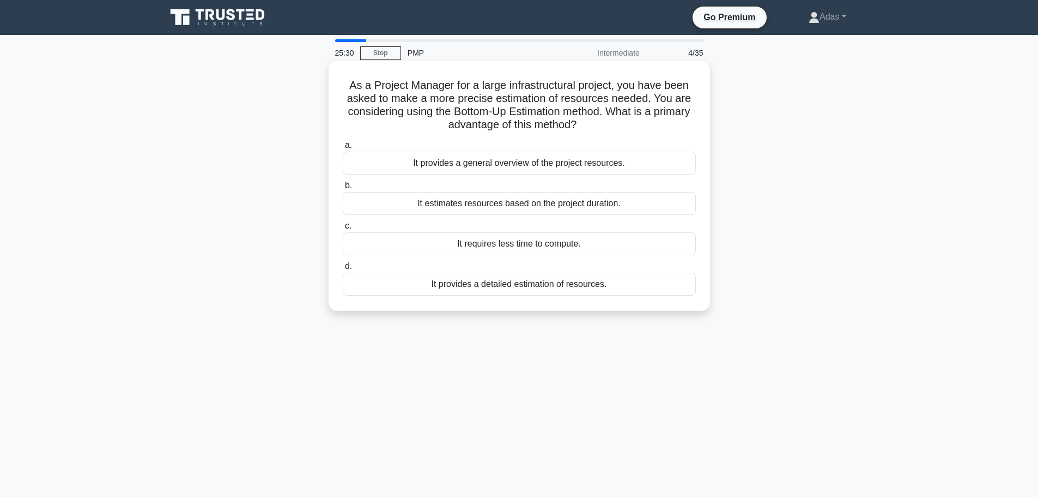
click at [668, 109] on h5 "As a Project Manager for a large infrastructural project, you have been asked t…" at bounding box center [519, 104] width 355 height 53
click at [517, 280] on div "It provides a detailed estimation of resources." at bounding box center [519, 284] width 353 height 23
click at [343, 270] on input "d. It provides a detailed estimation of resources." at bounding box center [343, 266] width 0 height 7
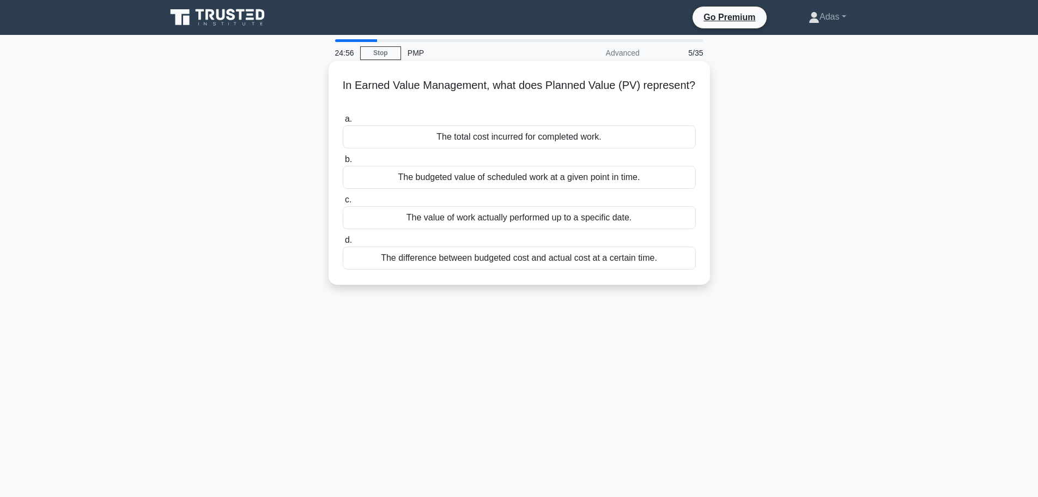
click at [536, 171] on div "The budgeted value of scheduled work at a given point in time." at bounding box center [519, 177] width 353 height 23
click at [343, 163] on input "b. The budgeted value of scheduled work at a given point in time." at bounding box center [343, 159] width 0 height 7
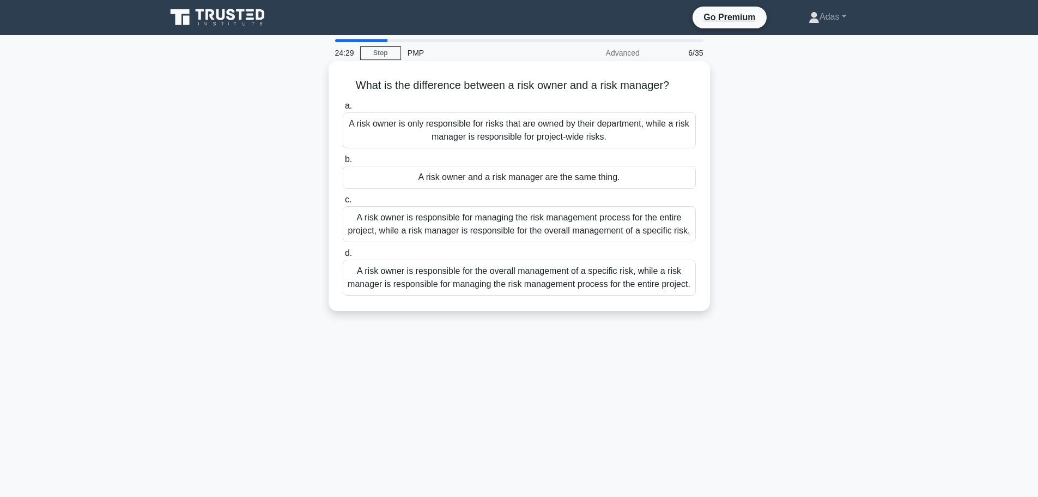
click at [503, 280] on div "A risk owner is responsible for the overall management of a specific risk, whil…" at bounding box center [519, 277] width 353 height 36
click at [343, 257] on input "d. A risk owner is responsible for the overall management of a specific risk, w…" at bounding box center [343, 253] width 0 height 7
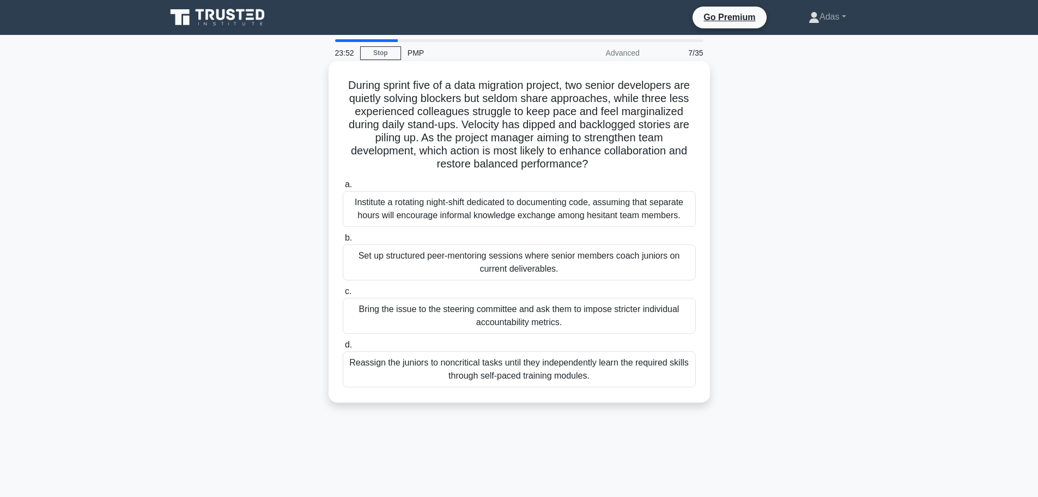
click at [482, 267] on div "Set up structured peer-mentoring sessions where senior members coach juniors on…" at bounding box center [519, 262] width 353 height 36
click at [343, 241] on input "b. Set up structured peer-mentoring sessions where senior members coach juniors…" at bounding box center [343, 237] width 0 height 7
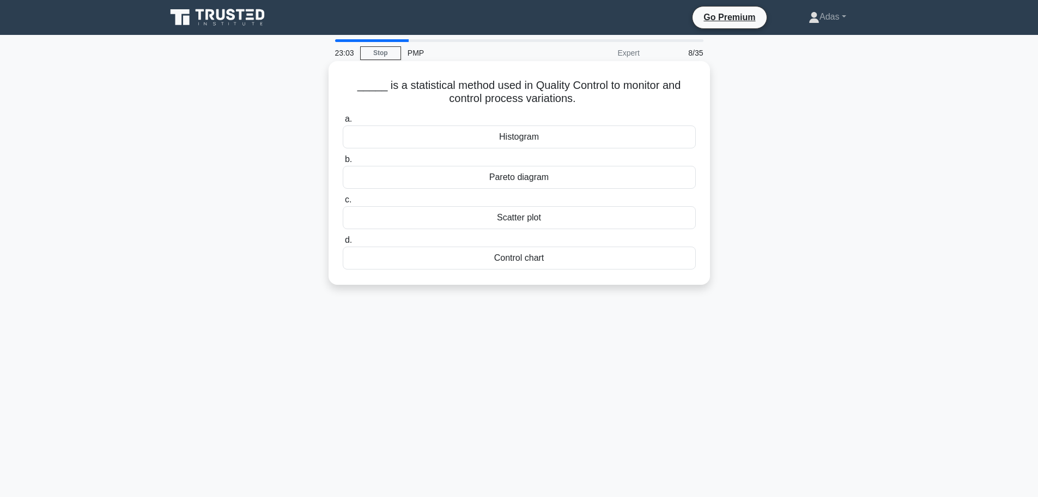
click at [554, 209] on div "Scatter plot" at bounding box center [519, 217] width 353 height 23
click at [343, 203] on input "c. Scatter plot" at bounding box center [343, 199] width 0 height 7
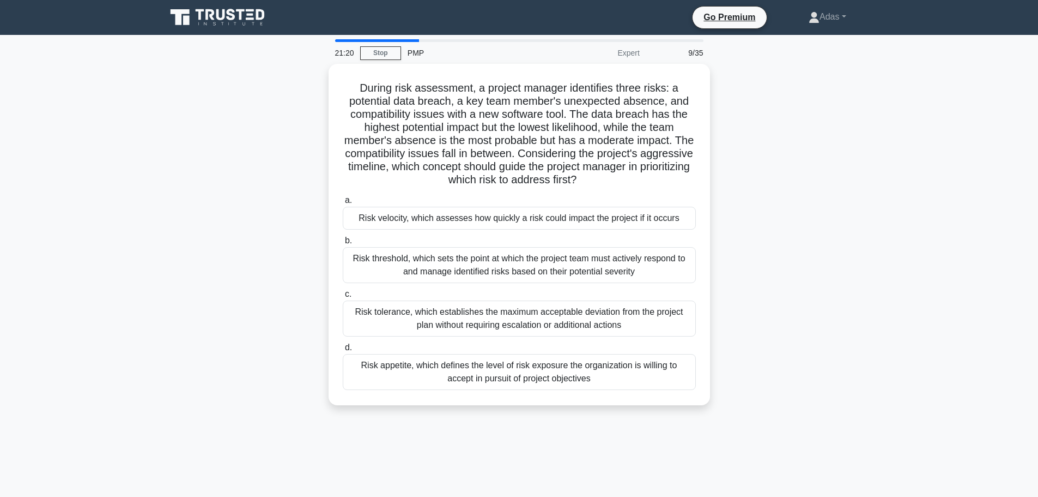
click at [531, 371] on div "Risk appetite, which defines the level of risk exposure the organization is wil…" at bounding box center [519, 372] width 353 height 36
click at [343, 351] on input "d. Risk appetite, which defines the level of risk exposure the organization is …" at bounding box center [343, 347] width 0 height 7
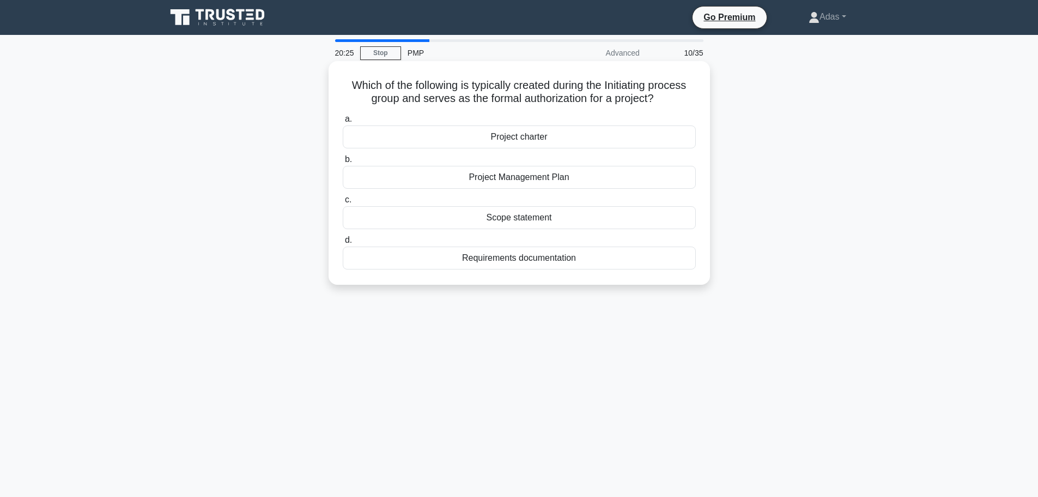
click at [438, 128] on div "Project charter" at bounding box center [519, 136] width 353 height 23
click at [343, 123] on input "a. Project charter" at bounding box center [343, 119] width 0 height 7
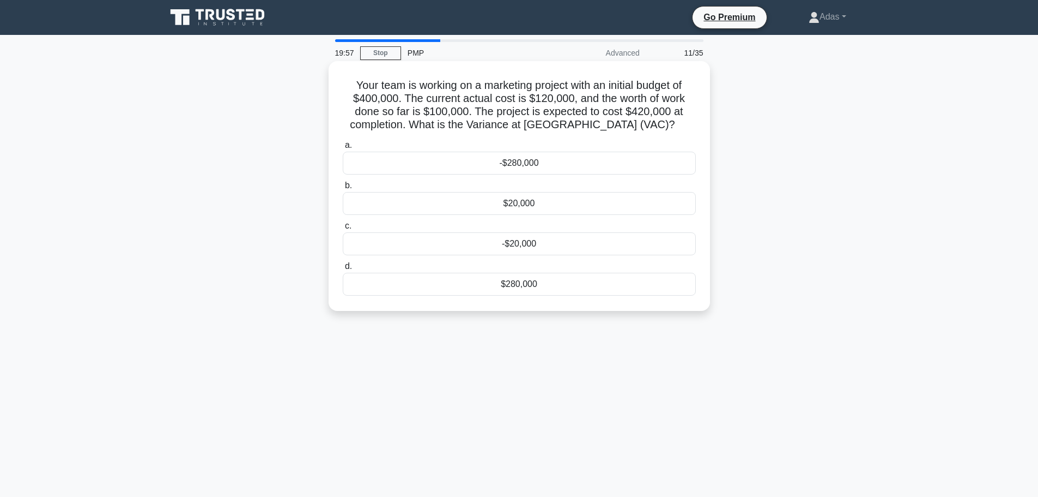
click at [593, 200] on div "$20,000" at bounding box center [519, 203] width 353 height 23
click at [343, 189] on input "b. $20,000" at bounding box center [343, 185] width 0 height 7
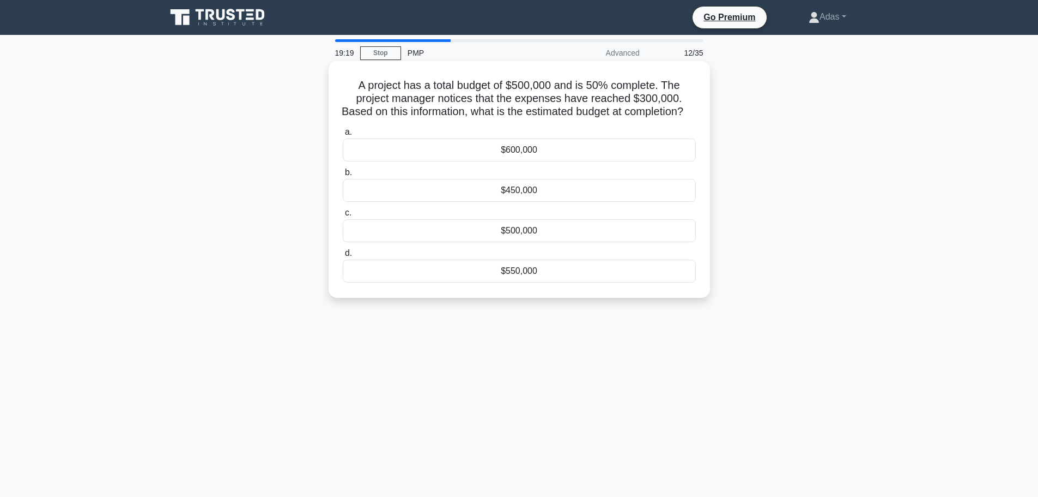
click at [476, 155] on div "$600,000" at bounding box center [519, 149] width 353 height 23
click at [343, 136] on input "a. $600,000" at bounding box center [343, 132] width 0 height 7
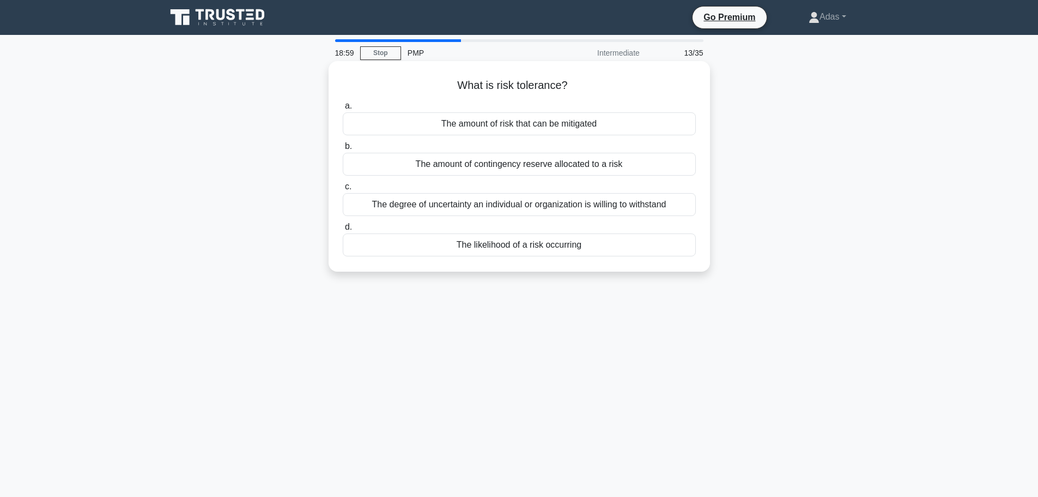
click at [517, 205] on div "The degree of uncertainty an individual or organization is willing to withstand" at bounding box center [519, 204] width 353 height 23
click at [343, 190] on input "c. The degree of uncertainty an individual or organization is willing to withst…" at bounding box center [343, 186] width 0 height 7
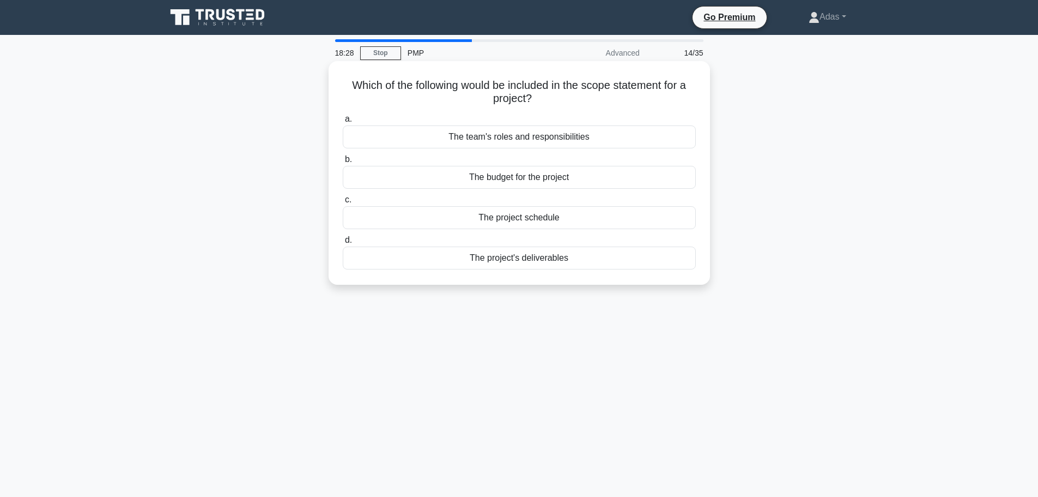
click at [531, 263] on div "The project's deliverables" at bounding box center [519, 257] width 353 height 23
click at [343, 244] on input "d. The project's deliverables" at bounding box center [343, 240] width 0 height 7
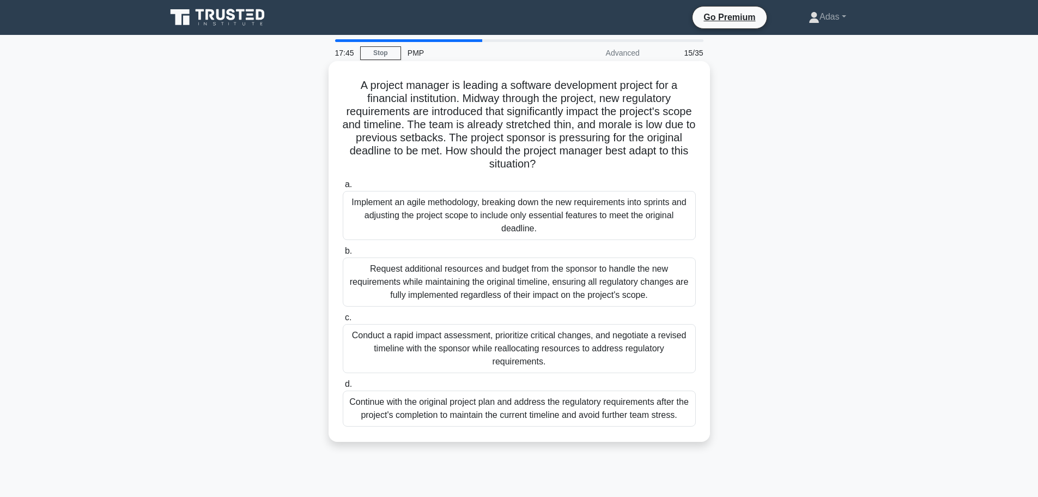
click at [531, 363] on div "Conduct a rapid impact assessment, prioritize critical changes, and negotiate a…" at bounding box center [519, 348] width 353 height 49
click at [343, 321] on input "c. Conduct a rapid impact assessment, prioritize critical changes, and negotiat…" at bounding box center [343, 317] width 0 height 7
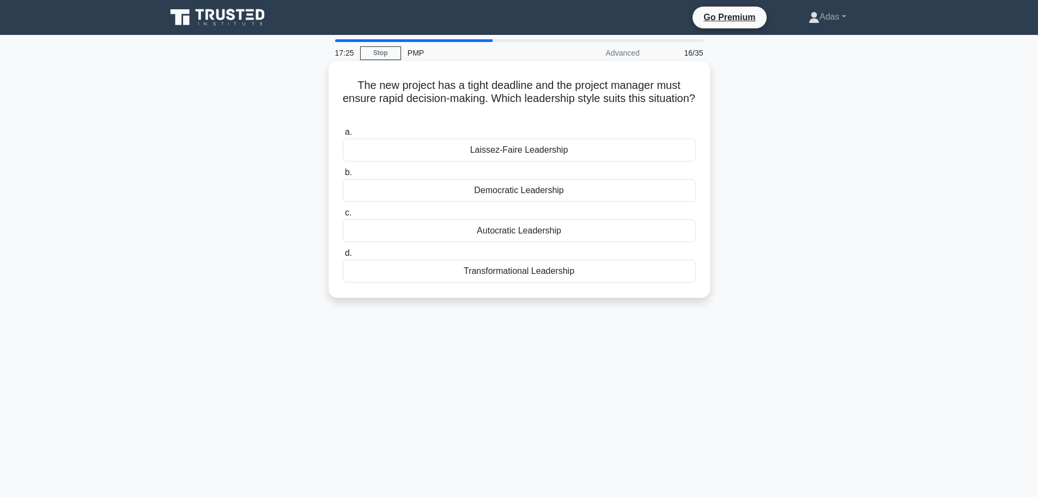
click at [536, 149] on div "Laissez-Faire Leadership" at bounding box center [519, 149] width 353 height 23
click at [343, 136] on input "a. Laissez-Faire Leadership" at bounding box center [343, 132] width 0 height 7
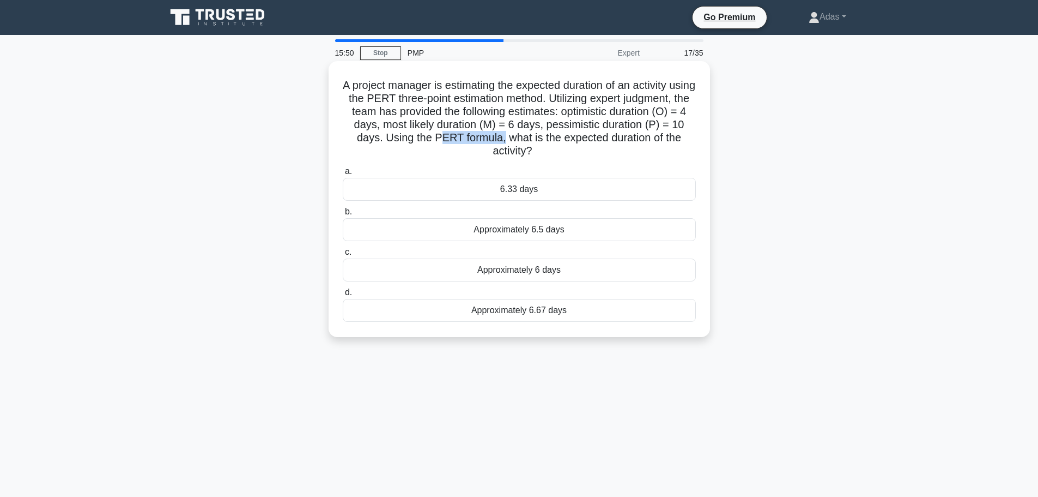
drag, startPoint x: 518, startPoint y: 143, endPoint x: 584, endPoint y: 143, distance: 66.5
click at [584, 143] on h5 "A project manager is estimating the expected duration of an activity using the …" at bounding box center [519, 118] width 355 height 80
drag, startPoint x: 575, startPoint y: 138, endPoint x: 510, endPoint y: 139, distance: 64.3
click at [509, 139] on h5 "A project manager is estimating the expected duration of an activity using the …" at bounding box center [519, 118] width 355 height 80
drag, startPoint x: 513, startPoint y: 137, endPoint x: 578, endPoint y: 138, distance: 64.3
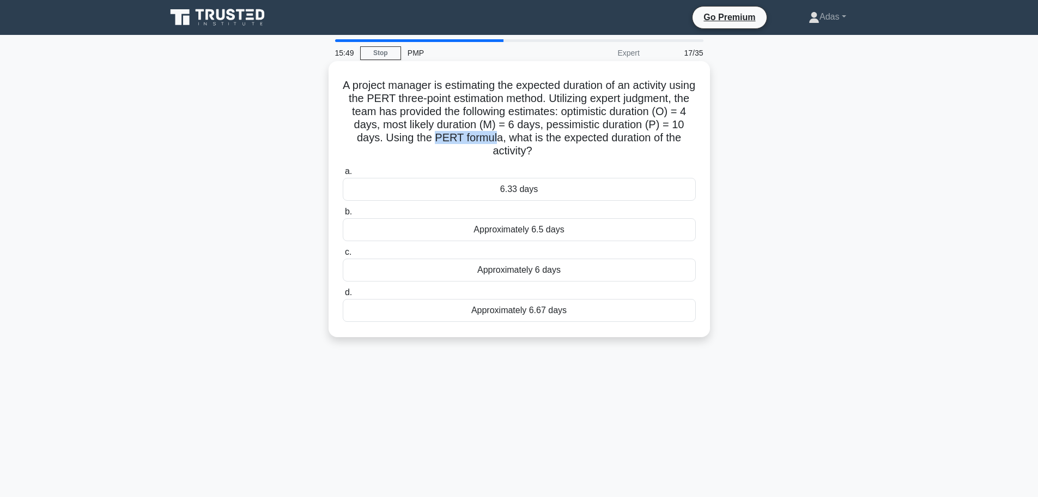
click at [578, 138] on h5 "A project manager is estimating the expected duration of an activity using the …" at bounding box center [519, 118] width 355 height 80
drag, startPoint x: 579, startPoint y: 138, endPoint x: 529, endPoint y: 138, distance: 49.6
click at [517, 138] on h5 "A project manager is estimating the expected duration of an activity using the …" at bounding box center [519, 118] width 355 height 80
click at [520, 188] on div "6.33 days" at bounding box center [519, 189] width 353 height 23
click at [343, 175] on input "a. 6.33 days" at bounding box center [343, 171] width 0 height 7
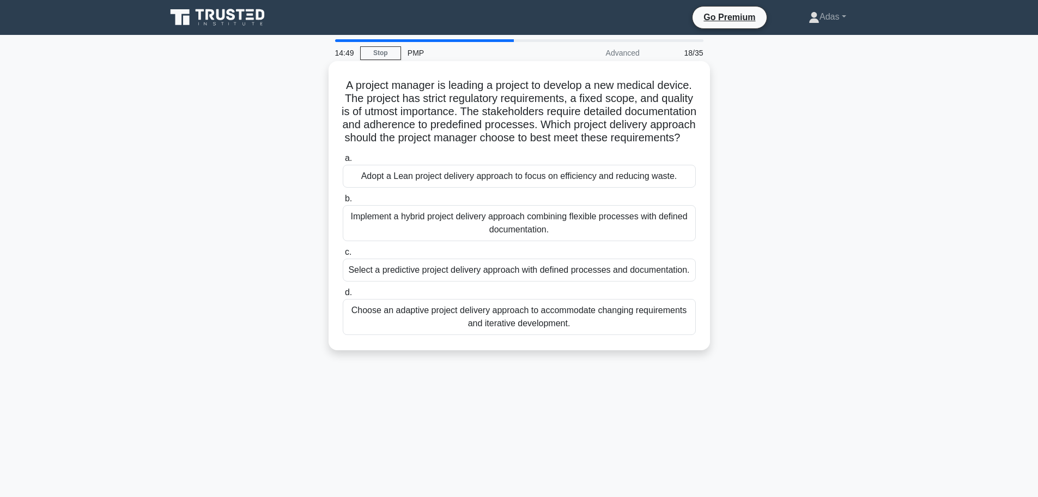
click at [571, 281] on div "Select a predictive project delivery approach with defined processes and docume…" at bounding box center [519, 269] width 353 height 23
click at [343, 256] on input "c. Select a predictive project delivery approach with defined processes and doc…" at bounding box center [343, 252] width 0 height 7
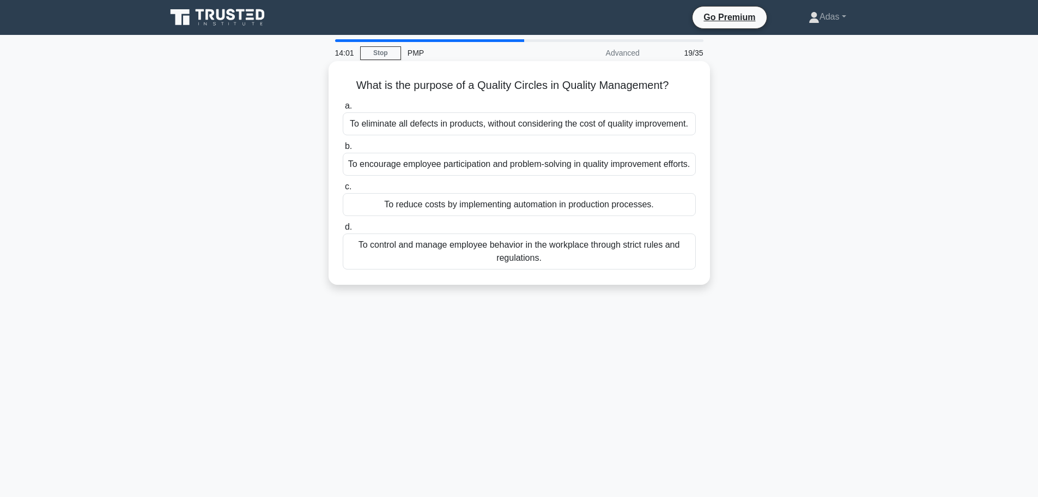
click at [598, 173] on div "To encourage employee participation and problem-solving in quality improvement …" at bounding box center [519, 164] width 353 height 23
click at [343, 150] on input "b. To encourage employee participation and problem-solving in quality improveme…" at bounding box center [343, 146] width 0 height 7
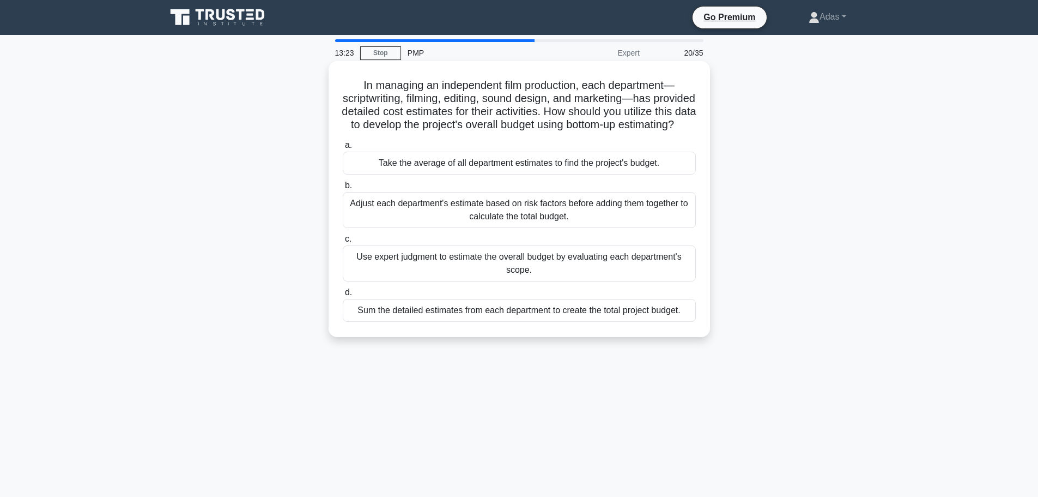
click at [624, 217] on div "Adjust each department's estimate based on risk factors before adding them toge…" at bounding box center [519, 210] width 353 height 36
click at [343, 189] on input "b. Adjust each department's estimate based on risk factors before adding them t…" at bounding box center [343, 185] width 0 height 7
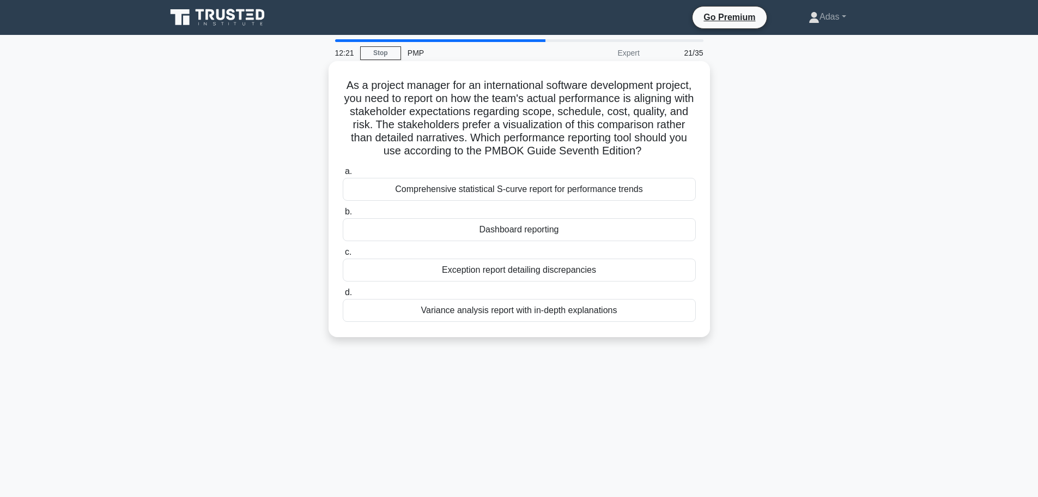
click at [513, 201] on div "Comprehensive statistical S-curve report for performance trends" at bounding box center [519, 189] width 353 height 23
click at [343, 175] on input "a. Comprehensive statistical S-curve report for performance trends" at bounding box center [343, 171] width 0 height 7
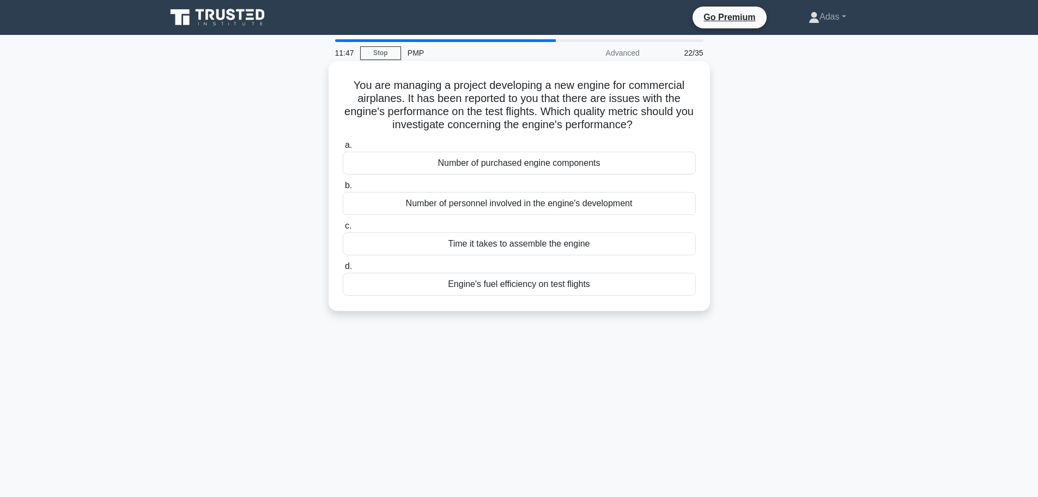
click at [531, 291] on div "Engine's fuel efficiency on test flights" at bounding box center [519, 284] width 353 height 23
click at [343, 270] on input "d. Engine's fuel efficiency on test flights" at bounding box center [343, 266] width 0 height 7
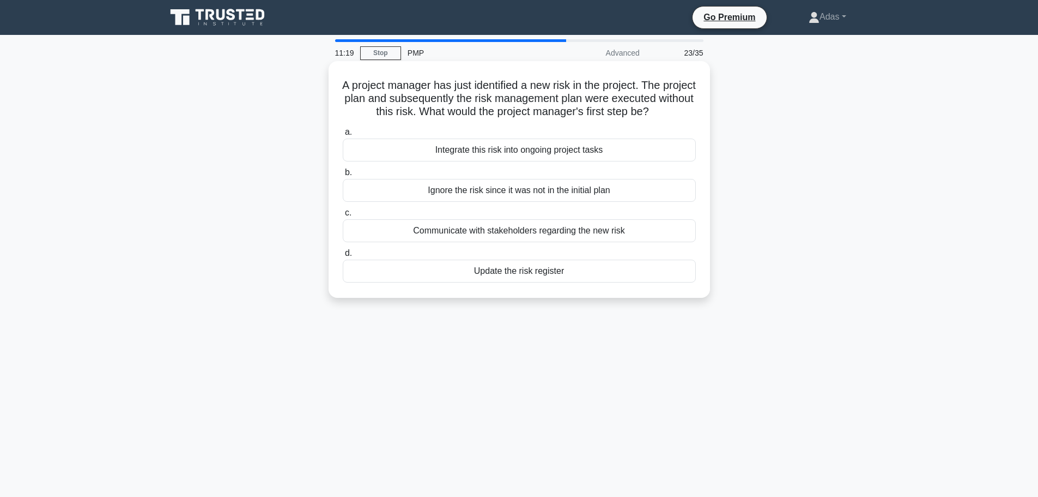
click at [560, 281] on div "Update the risk register" at bounding box center [519, 270] width 353 height 23
click at [343, 257] on input "d. Update the risk register" at bounding box center [343, 253] width 0 height 7
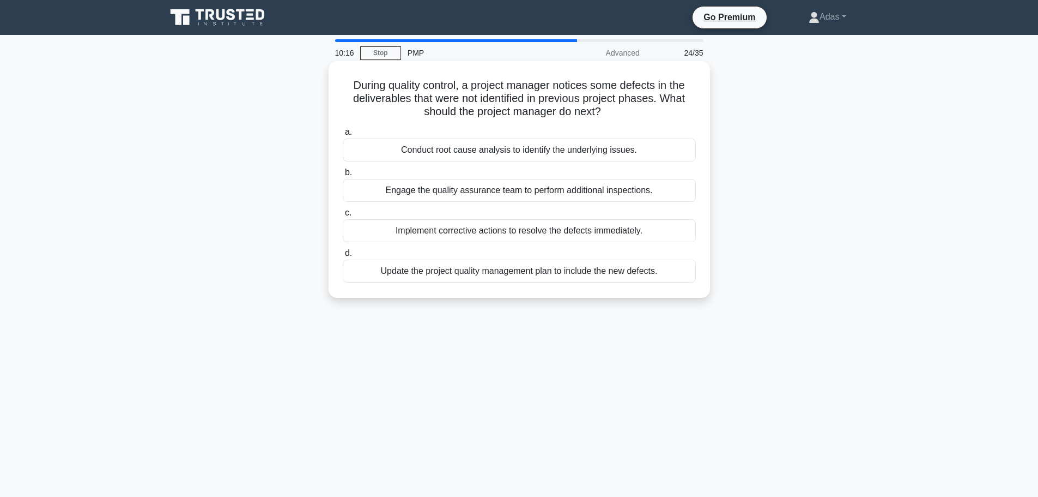
click at [565, 276] on div "Update the project quality management plan to include the new defects." at bounding box center [519, 270] width 353 height 23
click at [343, 257] on input "d. Update the project quality management plan to include the new defects." at bounding box center [343, 253] width 0 height 7
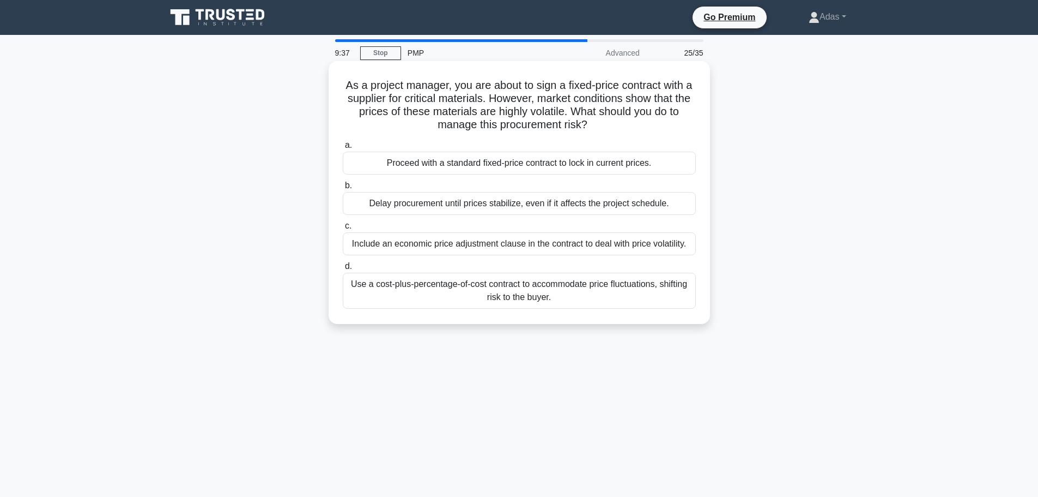
click at [582, 242] on div "Include an economic price adjustment clause in the contract to deal with price …" at bounding box center [519, 243] width 353 height 23
click at [343, 229] on input "c. Include an economic price adjustment clause in the contract to deal with pri…" at bounding box center [343, 225] width 0 height 7
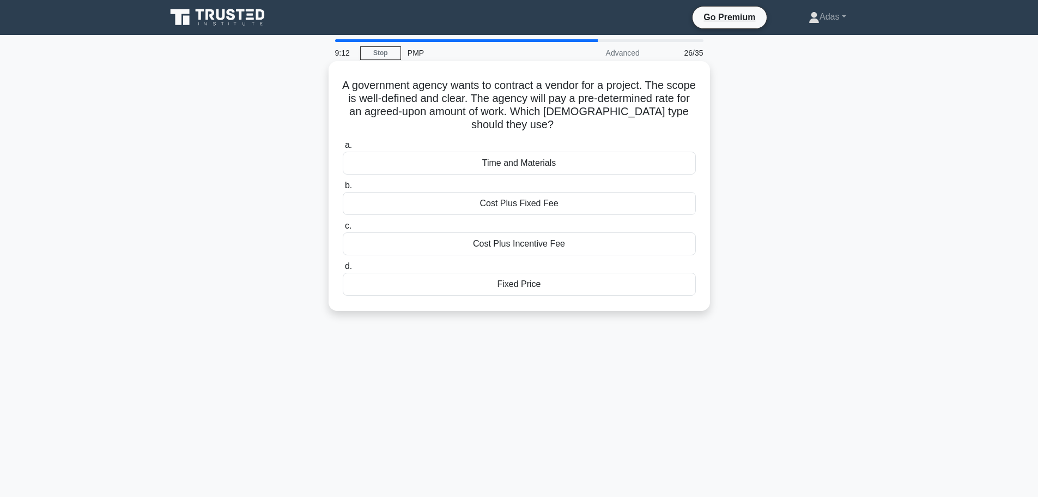
click at [616, 287] on div "Fixed Price" at bounding box center [519, 284] width 353 height 23
click at [343, 270] on input "d. Fixed Price" at bounding box center [343, 266] width 0 height 7
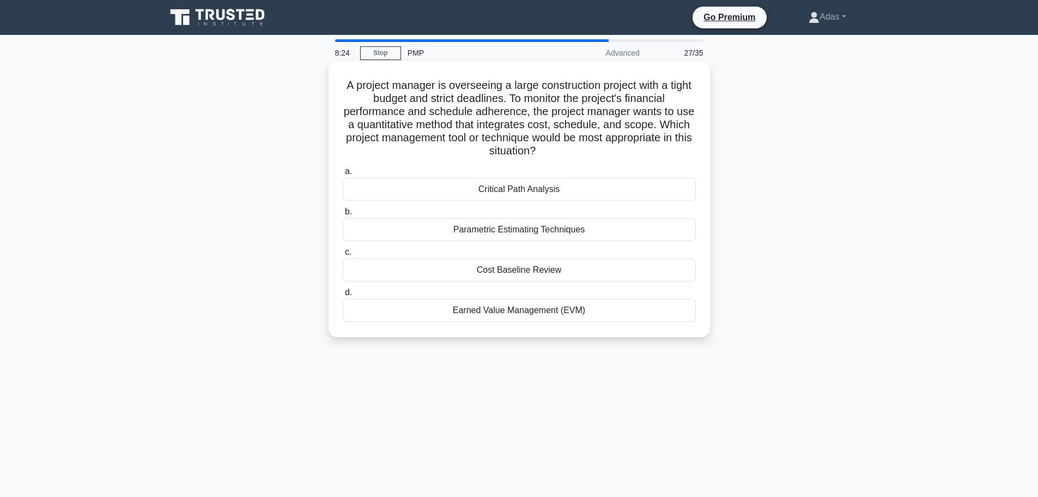
click at [404, 126] on h5 "A project manager is overseeing a large construction project with a tight budge…" at bounding box center [519, 118] width 355 height 80
click at [534, 307] on div "Earned Value Management (EVM)" at bounding box center [519, 310] width 353 height 23
click at [343, 296] on input "d. Earned Value Management (EVM)" at bounding box center [343, 292] width 0 height 7
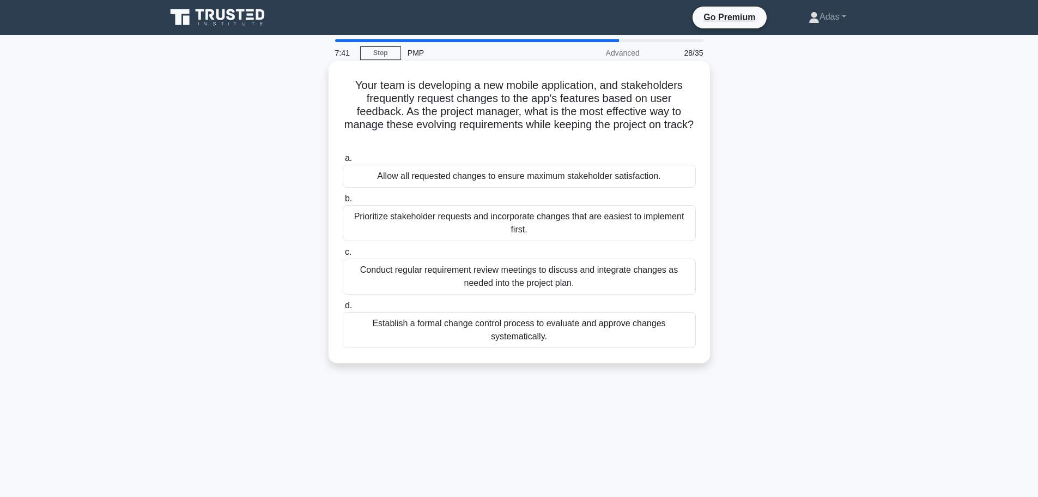
click at [595, 340] on div "Establish a formal change control process to evaluate and approve changes syste…" at bounding box center [519, 330] width 353 height 36
click at [343, 309] on input "d. Establish a formal change control process to evaluate and approve changes sy…" at bounding box center [343, 305] width 0 height 7
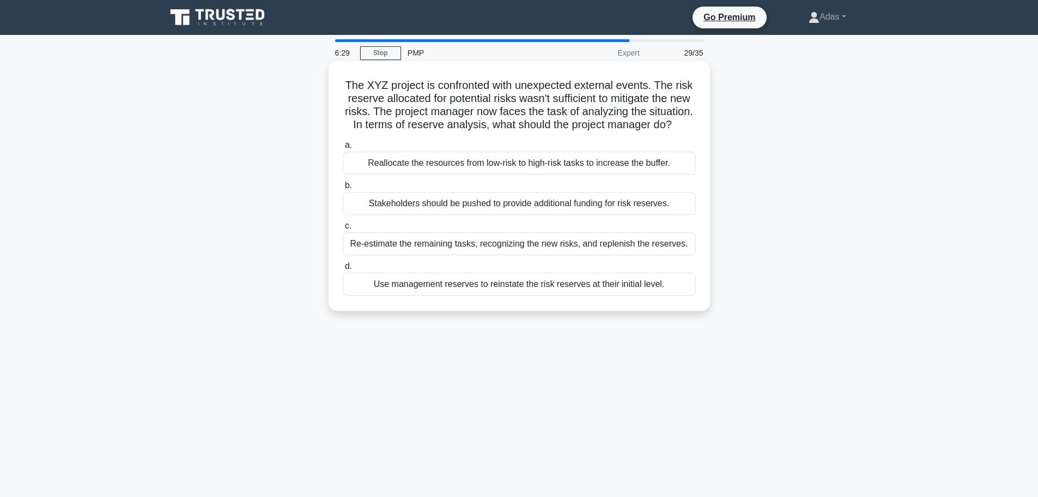
click at [531, 255] on div "Re-estimate the remaining tasks, recognizing the new risks, and replenish the r…" at bounding box center [519, 243] width 353 height 23
click at [343, 229] on input "c. Re-estimate the remaining tasks, recognizing the new risks, and replenish th…" at bounding box center [343, 225] width 0 height 7
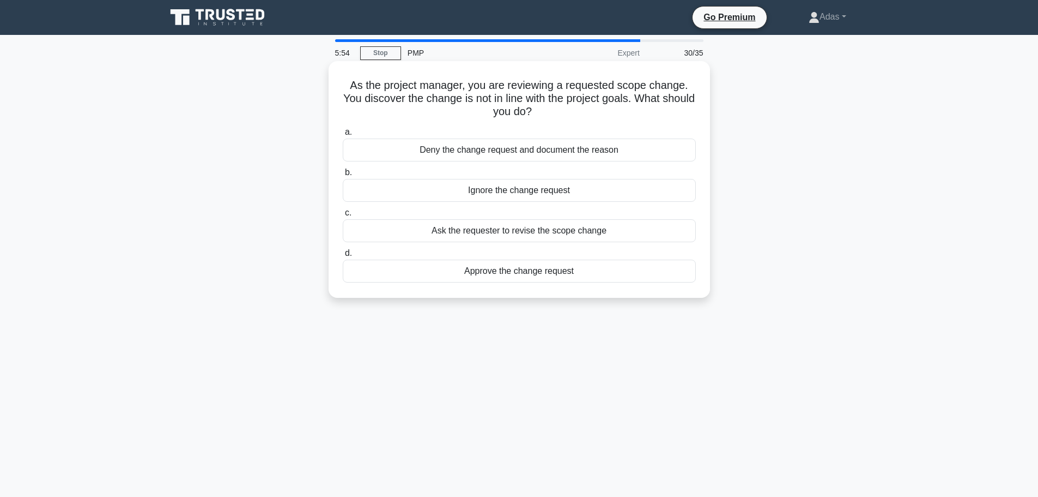
click at [603, 155] on div "Deny the change request and document the reason" at bounding box center [519, 149] width 353 height 23
click at [343, 136] on input "a. Deny the change request and document the reason" at bounding box center [343, 132] width 0 height 7
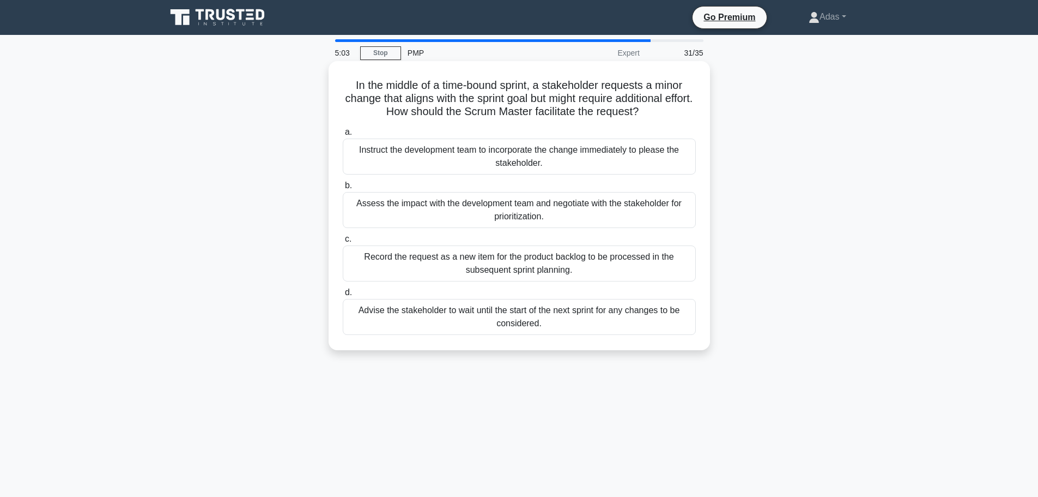
click at [547, 207] on div "Assess the impact with the development team and negotiate with the stakeholder …" at bounding box center [519, 210] width 353 height 36
click at [343, 189] on input "b. Assess the impact with the development team and negotiate with the stakehold…" at bounding box center [343, 185] width 0 height 7
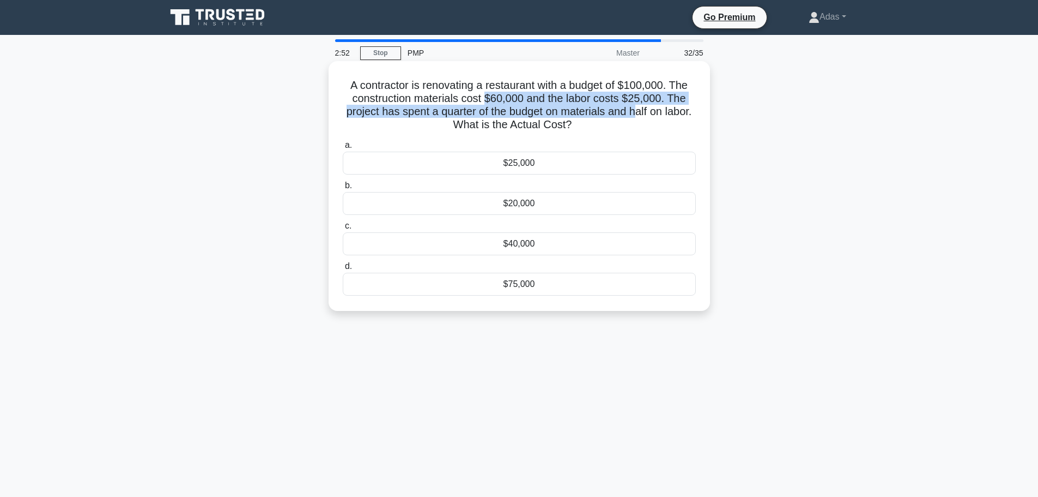
drag, startPoint x: 486, startPoint y: 101, endPoint x: 652, endPoint y: 107, distance: 166.9
click at [652, 107] on h5 "A contractor is renovating a restaurant with a budget of $100,000. The construc…" at bounding box center [519, 104] width 355 height 53
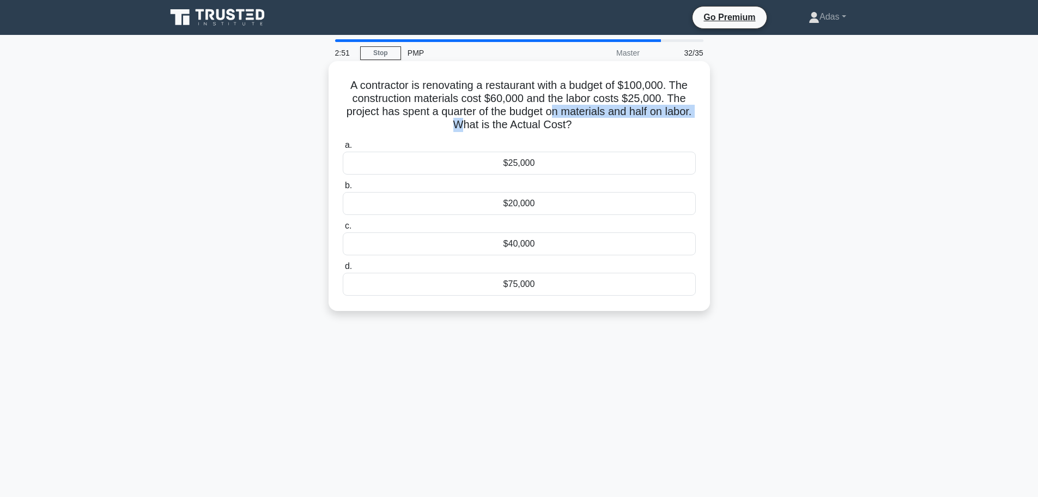
drag, startPoint x: 478, startPoint y: 119, endPoint x: 571, endPoint y: 110, distance: 93.7
click at [571, 110] on h5 "A contractor is renovating a restaurant with a budget of $100,000. The construc…" at bounding box center [519, 104] width 355 height 53
drag, startPoint x: 499, startPoint y: 115, endPoint x: 570, endPoint y: 112, distance: 71.5
click at [570, 112] on h5 "A contractor is renovating a restaurant with a budget of $100,000. The construc…" at bounding box center [519, 104] width 355 height 53
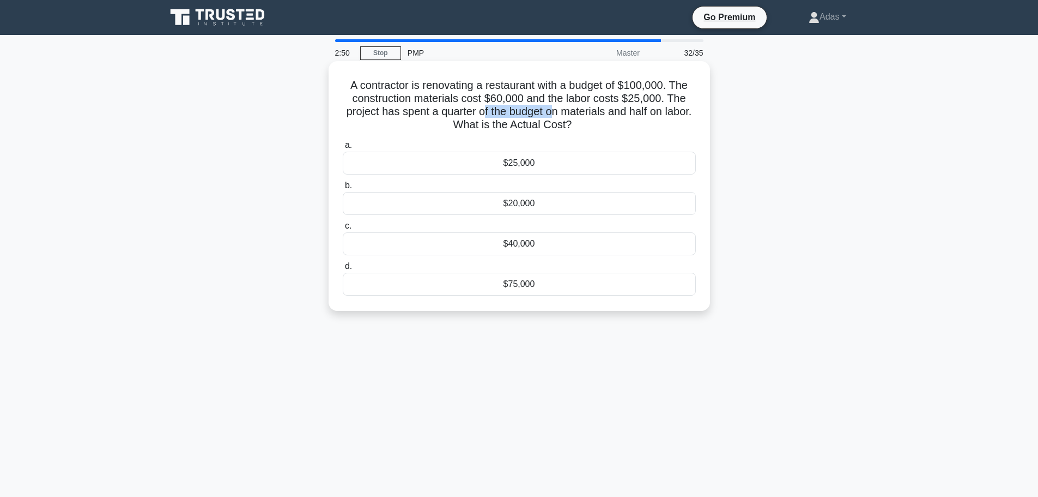
click at [570, 112] on h5 "A contractor is renovating a restaurant with a budget of $100,000. The construc…" at bounding box center [519, 104] width 355 height 53
drag, startPoint x: 468, startPoint y: 110, endPoint x: 542, endPoint y: 106, distance: 74.2
click at [542, 106] on h5 "A contractor is renovating a restaurant with a budget of $100,000. The construc…" at bounding box center [519, 104] width 355 height 53
click at [544, 107] on h5 "A contractor is renovating a restaurant with a budget of $100,000. The construc…" at bounding box center [519, 104] width 355 height 53
click at [606, 160] on div "$25,000" at bounding box center [519, 163] width 353 height 23
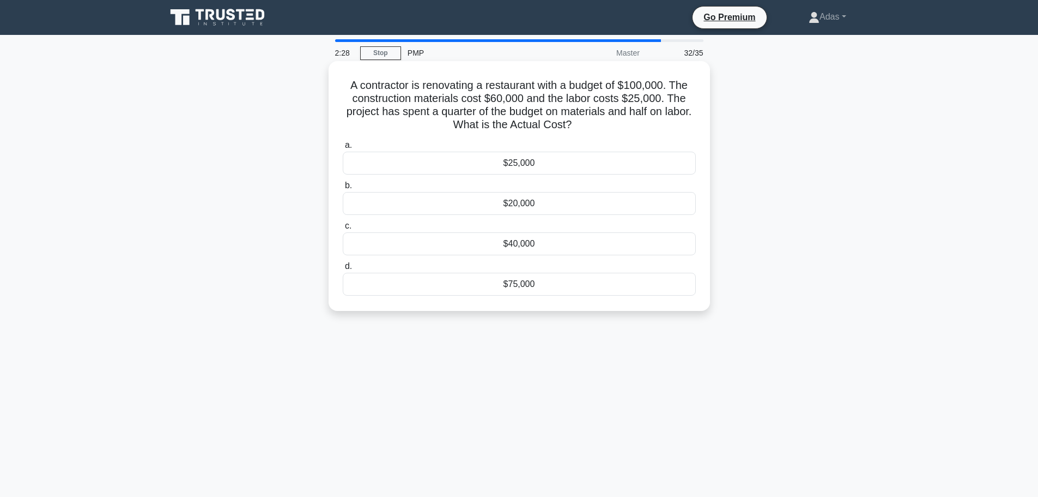
click at [343, 149] on input "a. $25,000" at bounding box center [343, 145] width 0 height 7
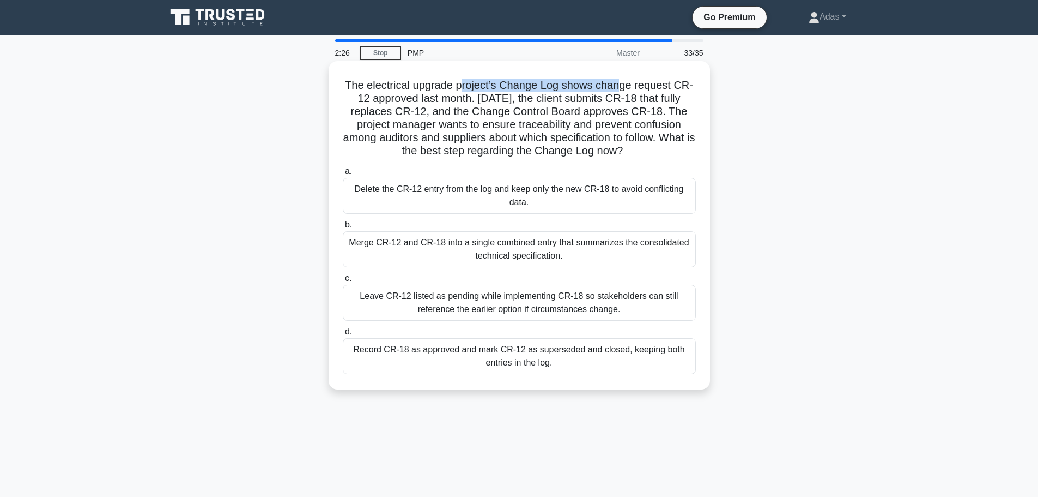
drag, startPoint x: 484, startPoint y: 71, endPoint x: 621, endPoint y: 81, distance: 137.2
click at [621, 81] on div "The electrical upgrade project’s Change Log shows change request CR-12 approved…" at bounding box center [519, 224] width 373 height 319
click at [624, 85] on h5 "The electrical upgrade project’s Change Log shows change request CR-12 approved…" at bounding box center [519, 118] width 355 height 80
click at [624, 86] on h5 "The electrical upgrade project’s Change Log shows change request CR-12 approved…" at bounding box center [519, 118] width 355 height 80
drag, startPoint x: 541, startPoint y: 95, endPoint x: 652, endPoint y: 88, distance: 112.0
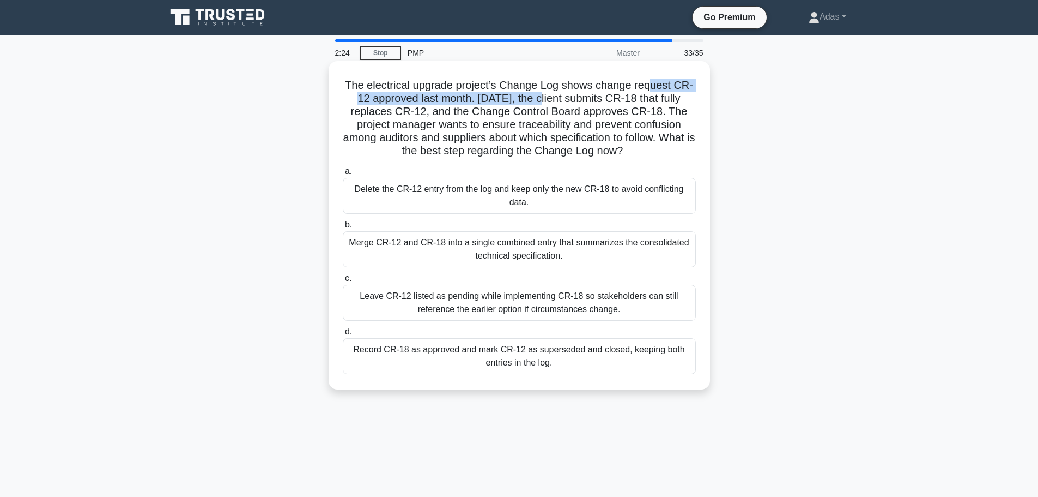
click at [652, 88] on h5 "The electrical upgrade project’s Change Log shows change request CR-12 approved…" at bounding box center [519, 118] width 355 height 80
drag, startPoint x: 466, startPoint y: 100, endPoint x: 645, endPoint y: 104, distance: 179.4
click at [645, 104] on h5 "The electrical upgrade project’s Change Log shows change request CR-12 approved…" at bounding box center [519, 118] width 355 height 80
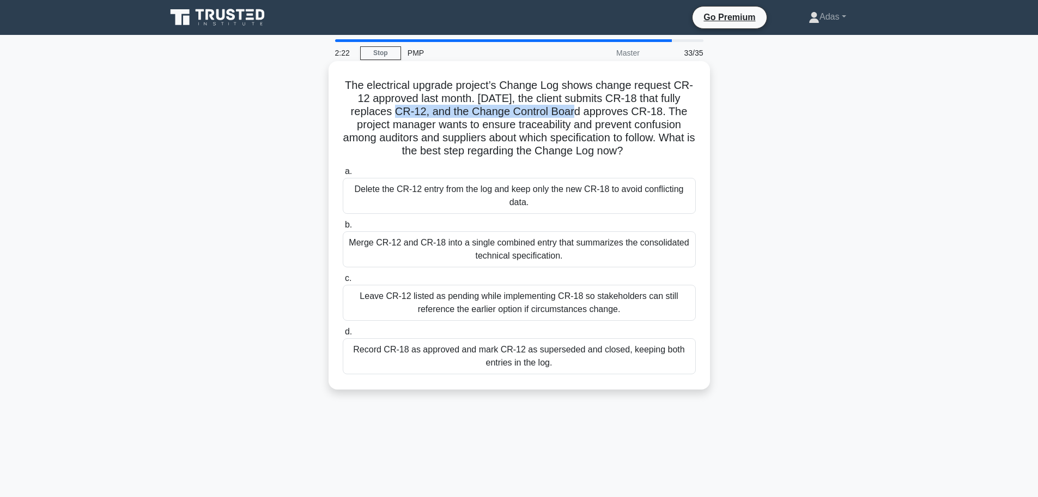
drag, startPoint x: 404, startPoint y: 107, endPoint x: 580, endPoint y: 112, distance: 175.6
click at [580, 112] on h5 "The electrical upgrade project’s Change Log shows change request CR-12 approved…" at bounding box center [519, 118] width 355 height 80
drag, startPoint x: 516, startPoint y: 110, endPoint x: 649, endPoint y: 117, distance: 132.6
click at [649, 117] on h5 "The electrical upgrade project’s Change Log shows change request CR-12 approved…" at bounding box center [519, 118] width 355 height 80
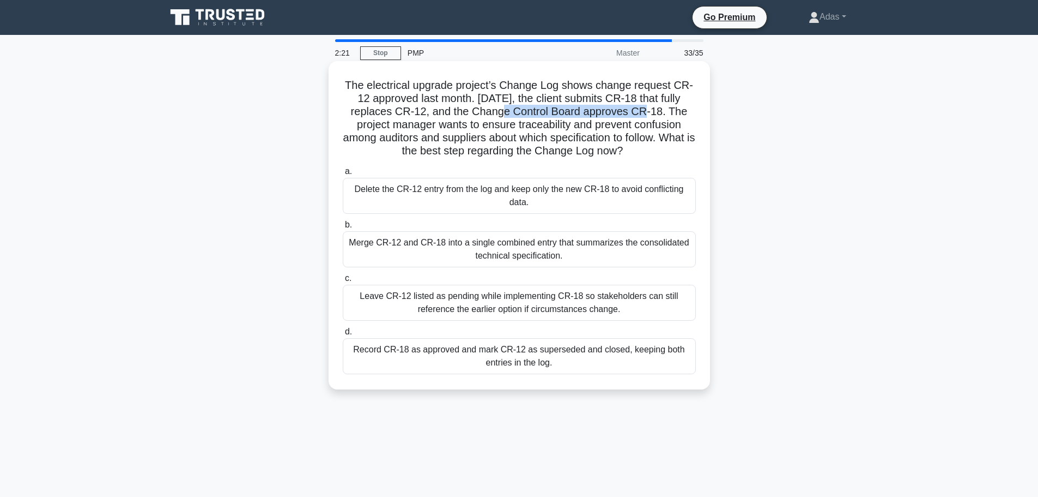
click at [649, 117] on h5 "The electrical upgrade project’s Change Log shows change request CR-12 approved…" at bounding box center [519, 118] width 355 height 80
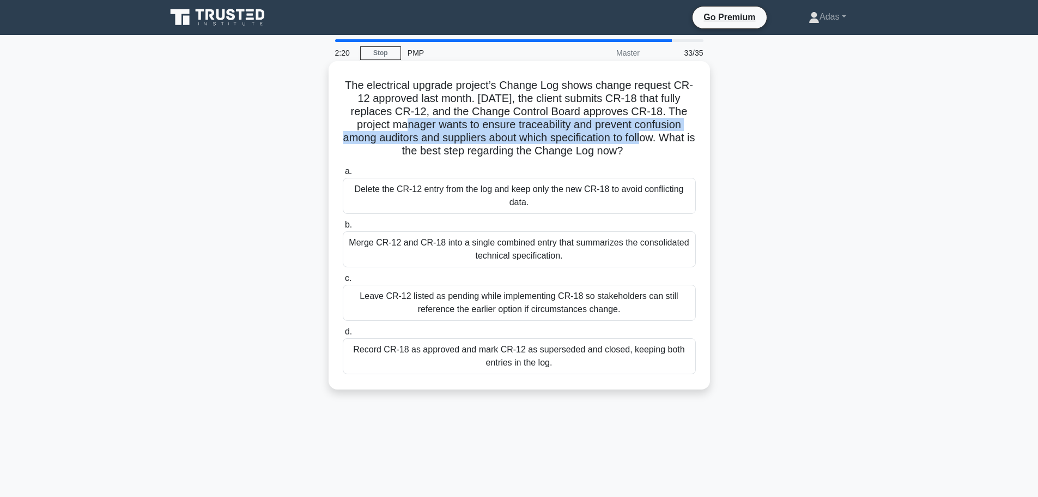
drag, startPoint x: 413, startPoint y: 123, endPoint x: 659, endPoint y: 132, distance: 246.0
click at [659, 132] on h5 "The electrical upgrade project’s Change Log shows change request CR-12 approved…" at bounding box center [519, 118] width 355 height 80
drag, startPoint x: 368, startPoint y: 129, endPoint x: 579, endPoint y: 137, distance: 211.1
click at [579, 137] on h5 "The electrical upgrade project’s Change Log shows change request CR-12 approved…" at bounding box center [519, 118] width 355 height 80
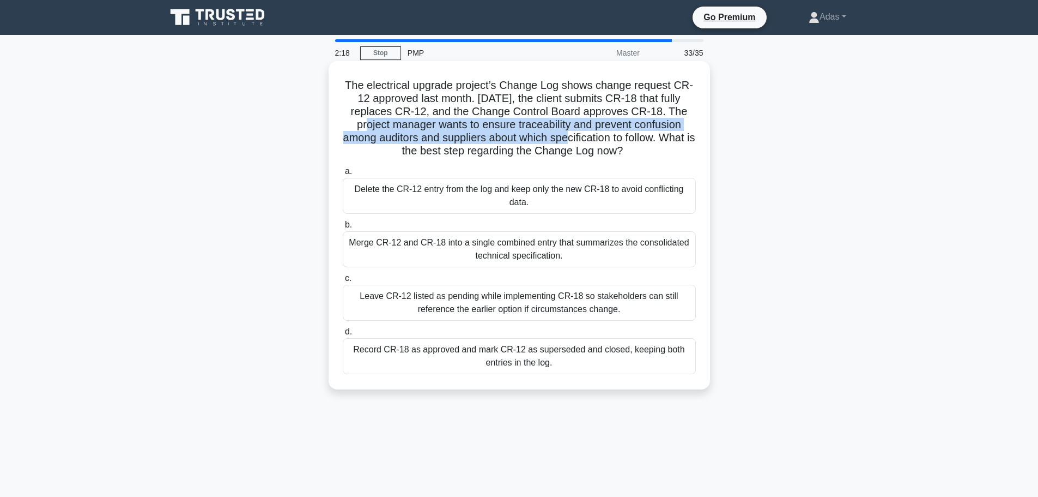
click at [579, 137] on h5 "The electrical upgrade project’s Change Log shows change request CR-12 approved…" at bounding box center [519, 118] width 355 height 80
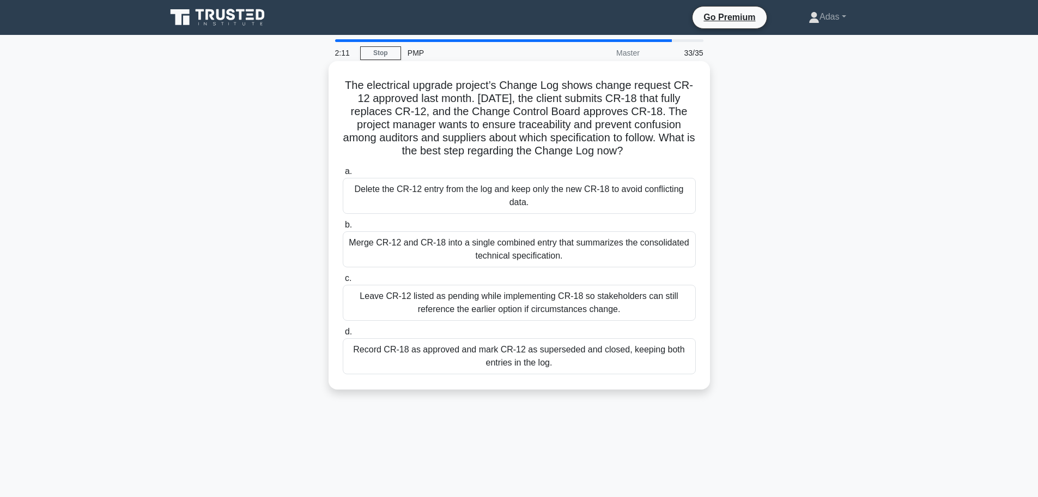
click at [553, 354] on div "Record CR-18 as approved and mark CR-12 as superseded and closed, keeping both …" at bounding box center [519, 356] width 353 height 36
click at [343, 335] on input "d. Record CR-18 as approved and mark CR-12 as superseded and closed, keeping bo…" at bounding box center [343, 331] width 0 height 7
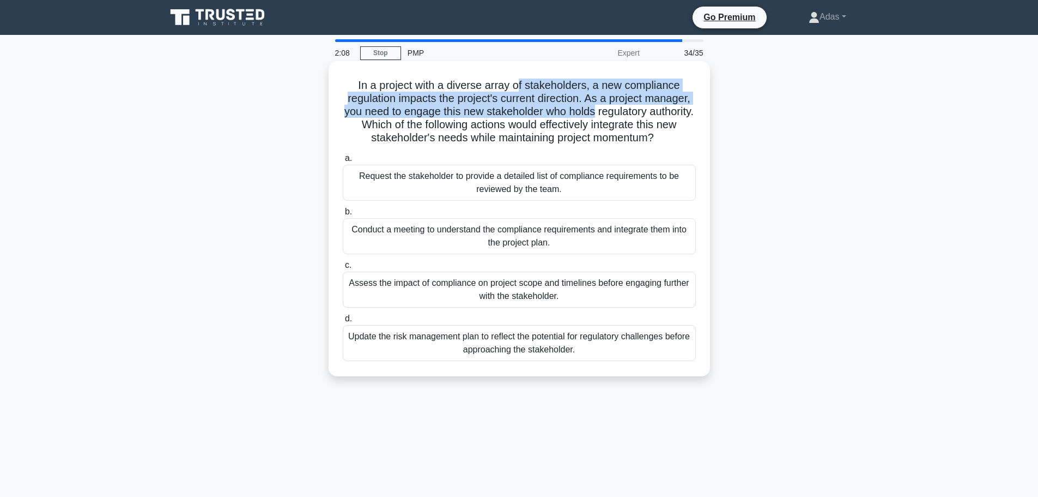
drag, startPoint x: 519, startPoint y: 86, endPoint x: 621, endPoint y: 114, distance: 105.3
click at [621, 114] on h5 "In a project with a diverse array of stakeholders, a new compliance regulation …" at bounding box center [519, 111] width 355 height 67
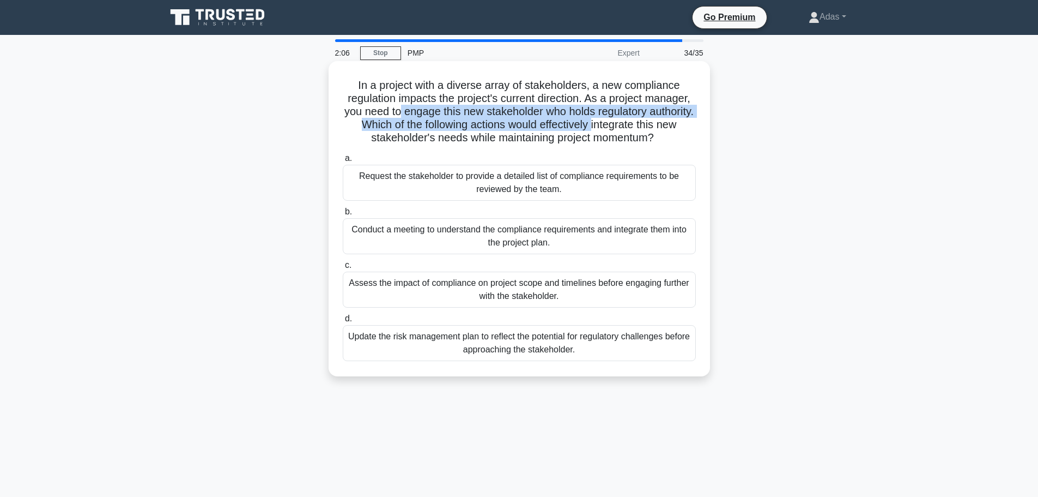
drag, startPoint x: 422, startPoint y: 112, endPoint x: 645, endPoint y: 128, distance: 223.5
click at [644, 128] on h5 "In a project with a diverse array of stakeholders, a new compliance regulation …" at bounding box center [519, 111] width 355 height 67
click at [645, 128] on h5 "In a project with a diverse array of stakeholders, a new compliance regulation …" at bounding box center [519, 111] width 355 height 67
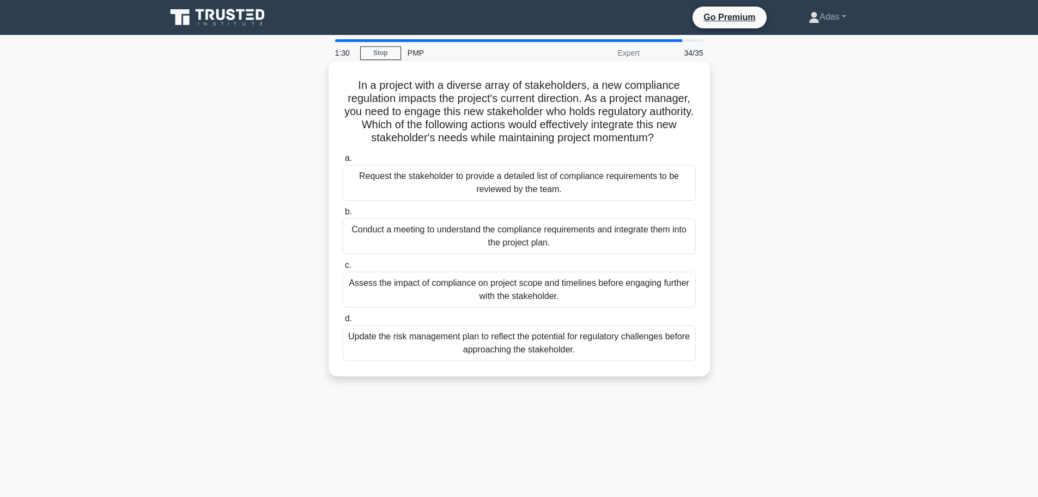
click at [630, 240] on div "Conduct a meeting to understand the compliance requirements and integrate them …" at bounding box center [519, 236] width 353 height 36
click at [343, 215] on input "b. Conduct a meeting to understand the compliance requirements and integrate th…" at bounding box center [343, 211] width 0 height 7
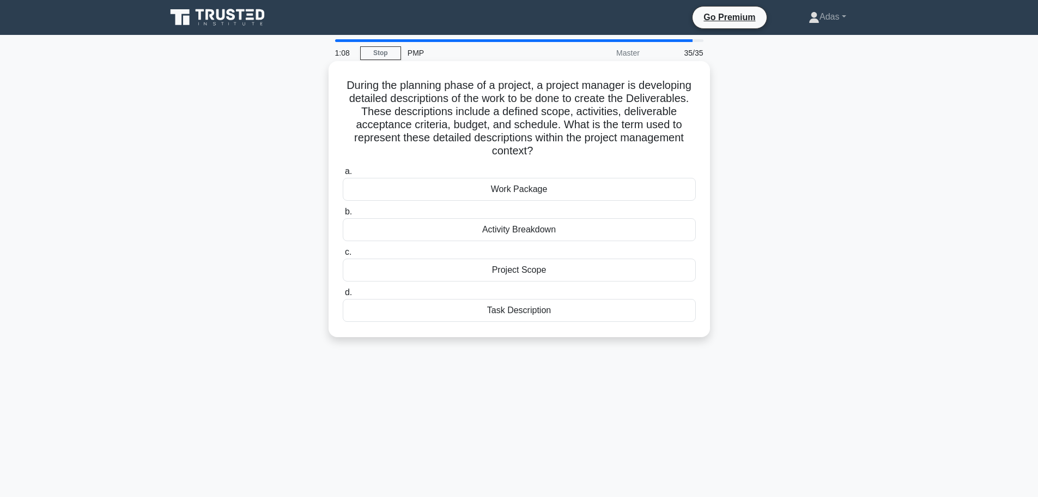
click at [508, 271] on div "Project Scope" at bounding box center [519, 269] width 353 height 23
click at [343, 256] on input "c. Project Scope" at bounding box center [343, 252] width 0 height 7
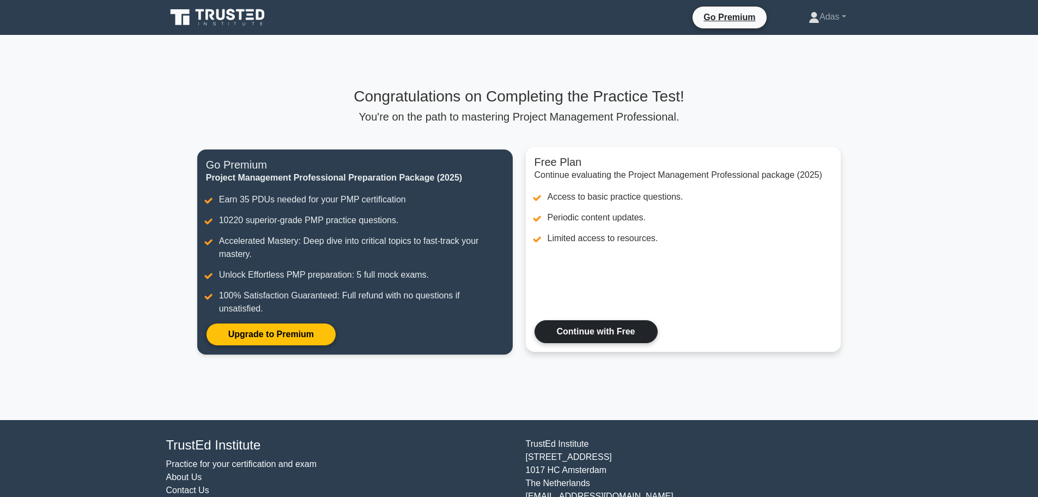
click at [583, 321] on link "Continue with Free" at bounding box center [596, 331] width 123 height 23
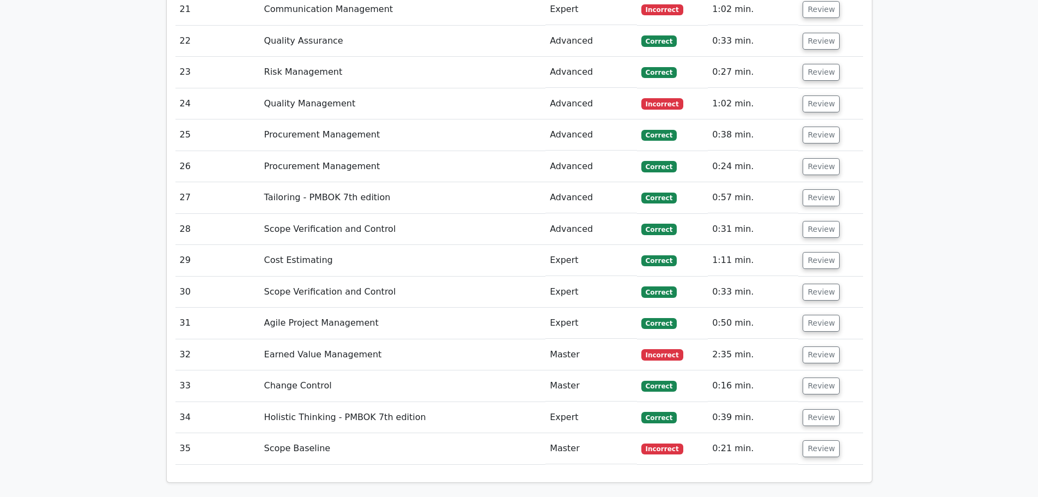
scroll to position [2780, 0]
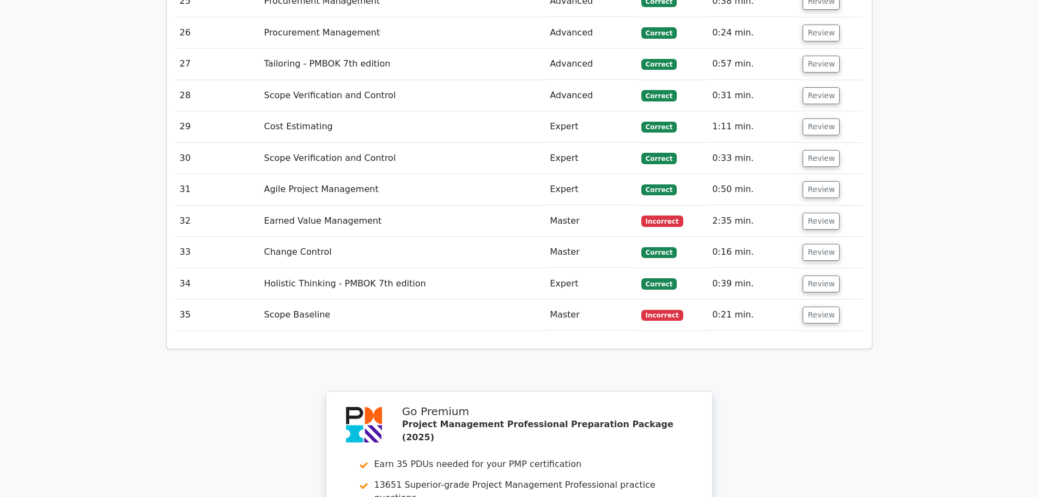
click at [680, 310] on span "Incorrect" at bounding box center [663, 315] width 42 height 11
click at [819, 306] on button "Review" at bounding box center [821, 314] width 37 height 17
